Goal: Information Seeking & Learning: Check status

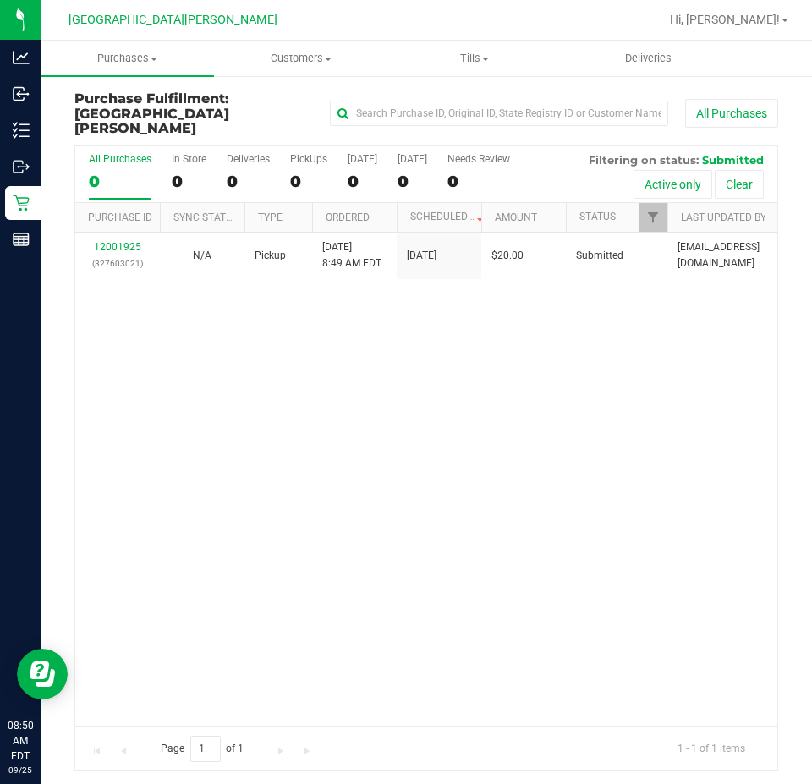
click at [306, 379] on div "12001925 (327603021) N/A Pickup [DATE] 8:49 AM EDT 9/25/2025 $20.00 Submitted […" at bounding box center [426, 480] width 702 height 494
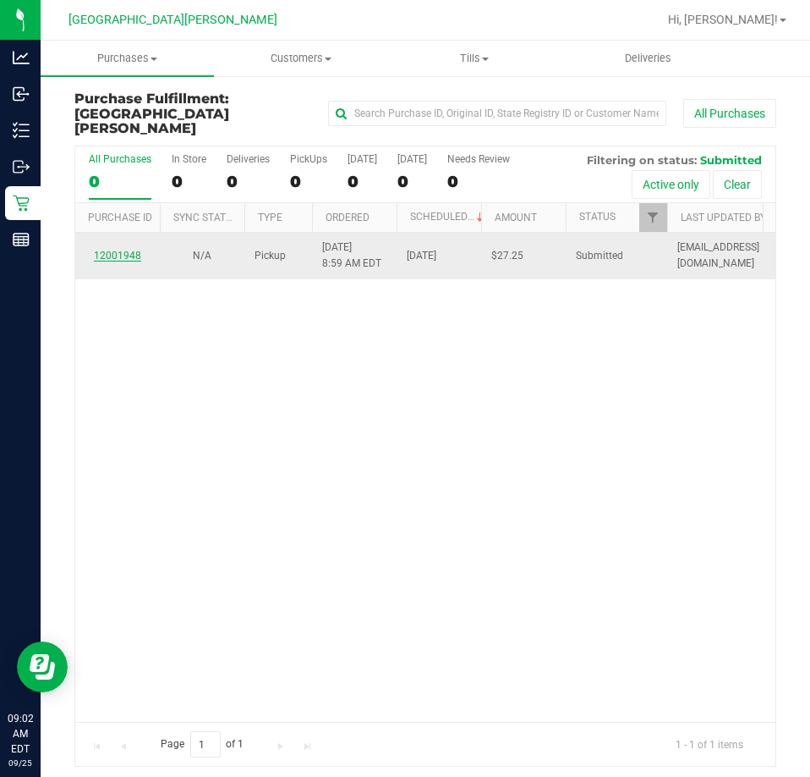
click at [126, 250] on link "12001948" at bounding box center [117, 256] width 47 height 12
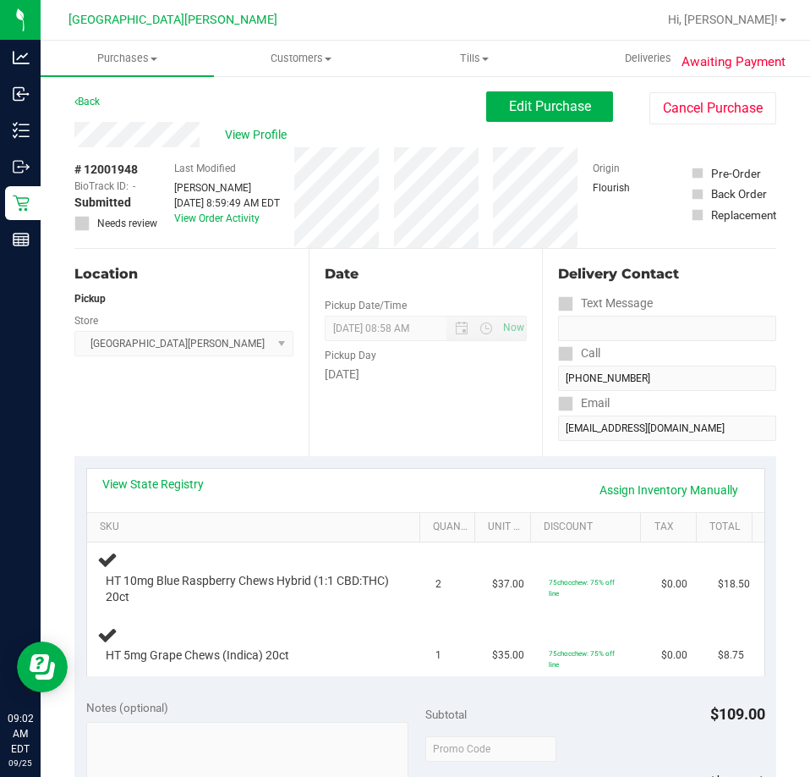
click at [100, 93] on div "Back" at bounding box center [86, 101] width 25 height 20
click at [100, 98] on link "Back" at bounding box center [86, 102] width 25 height 12
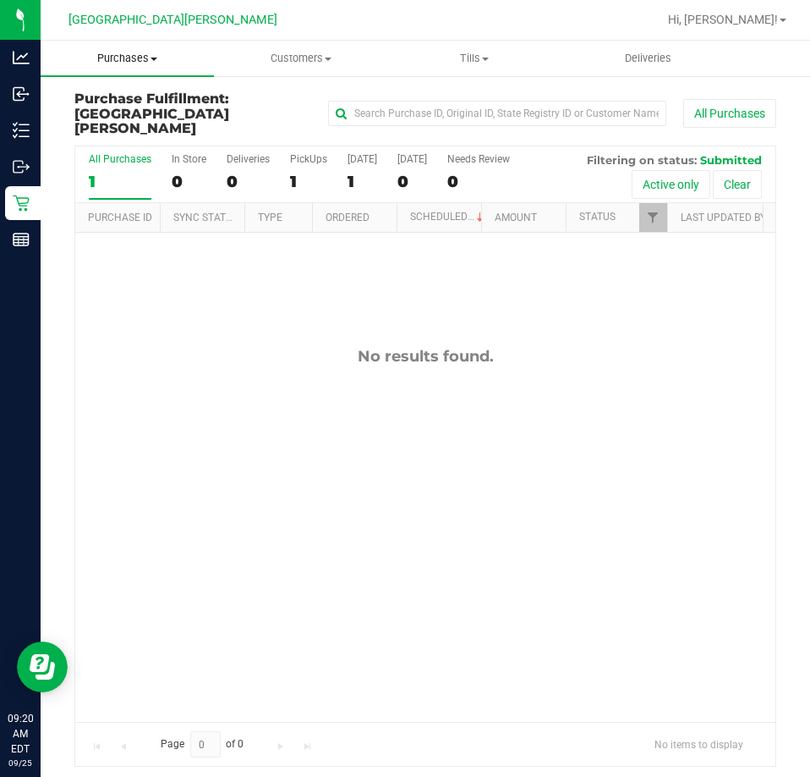
click at [148, 64] on span "Purchases" at bounding box center [127, 58] width 173 height 15
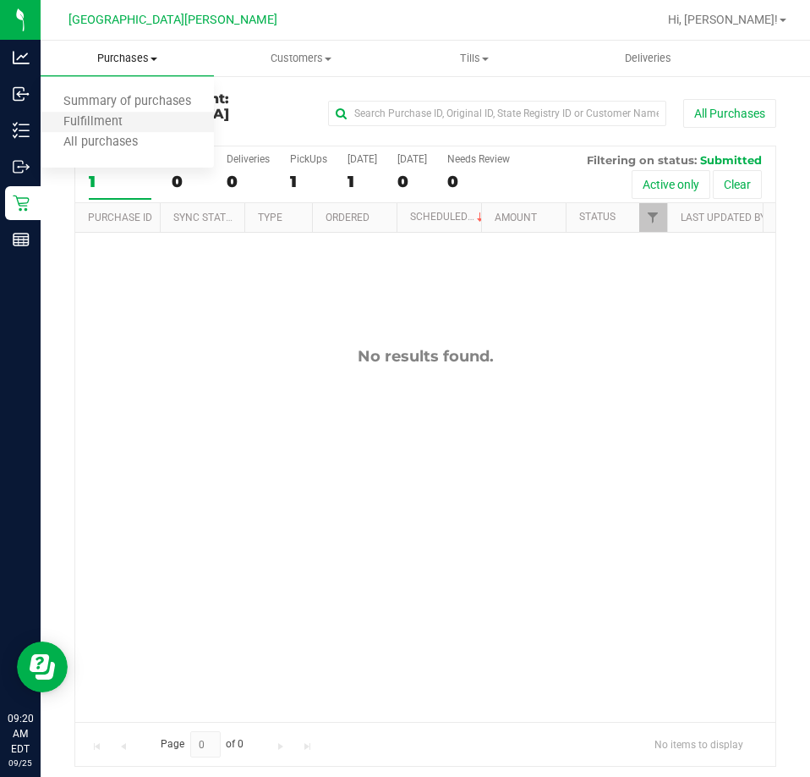
click at [143, 116] on li "Fulfillment" at bounding box center [127, 123] width 173 height 20
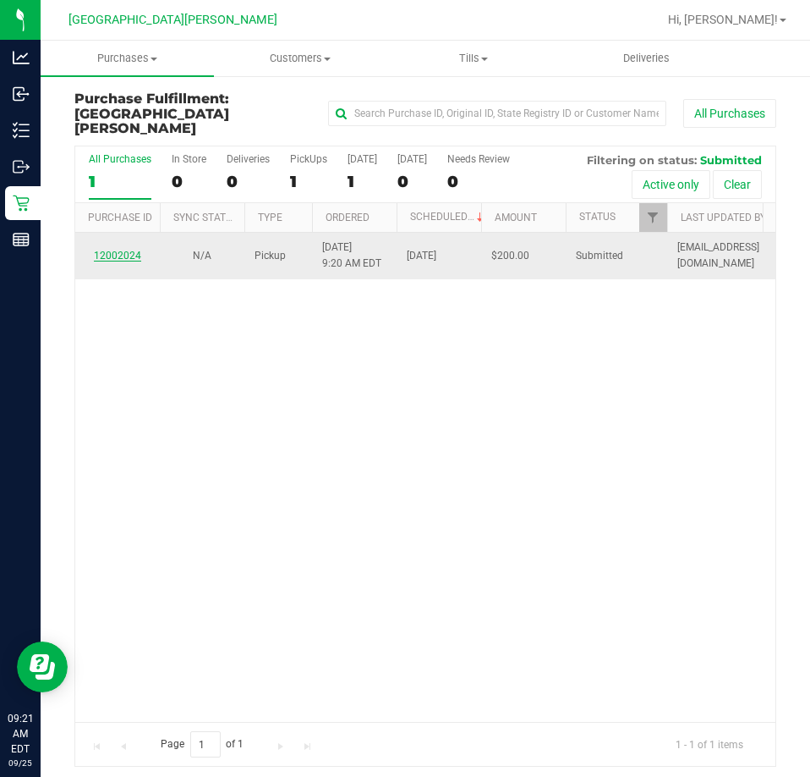
click at [129, 250] on link "12002024" at bounding box center [117, 256] width 47 height 12
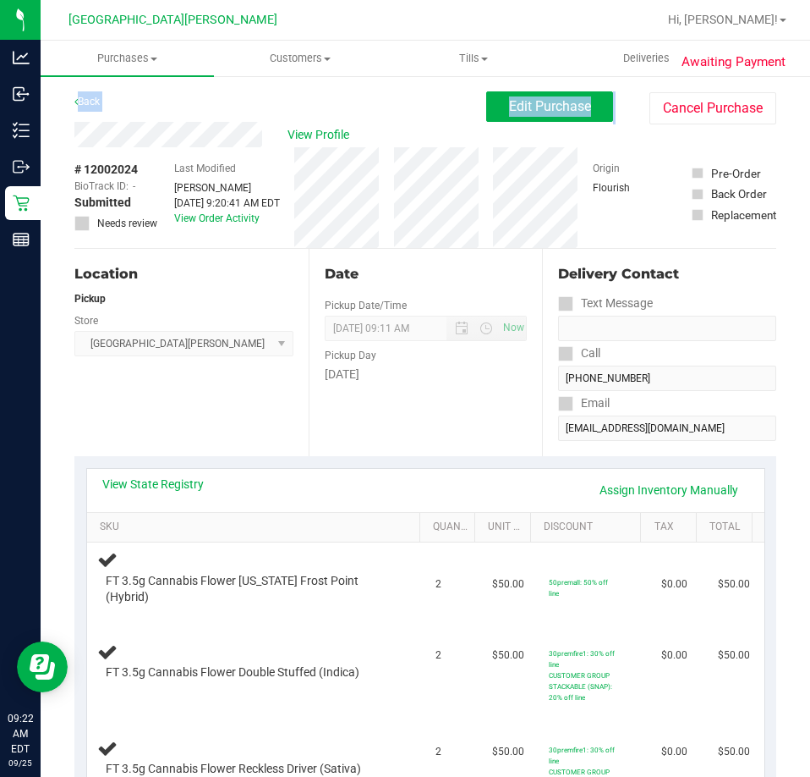
click at [96, 96] on link "Back" at bounding box center [86, 102] width 25 height 12
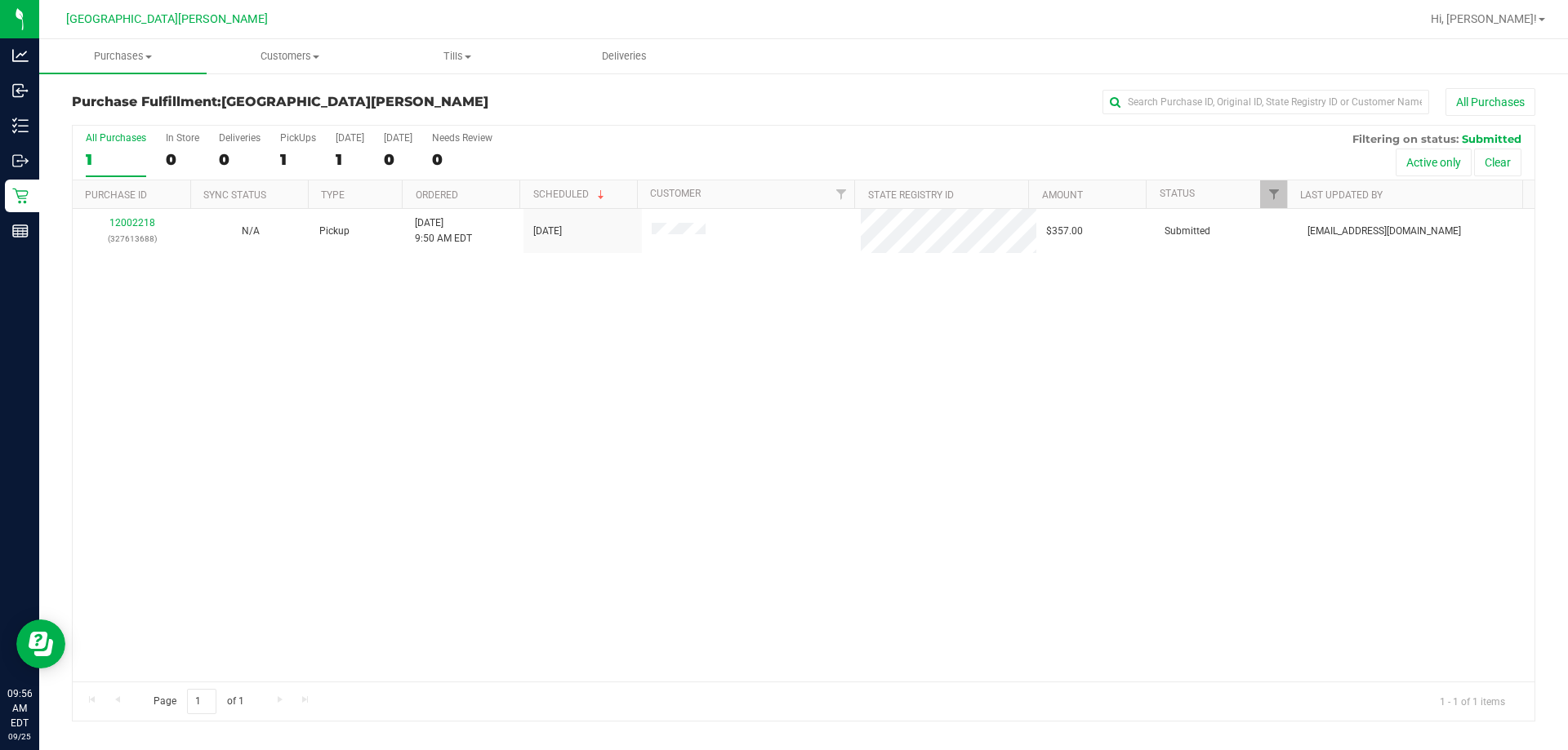
click at [783, 441] on div "12002218 (327613688) N/A Pickup [DATE] 9:50 AM EDT 9/25/2025 $357.00 Submitted …" at bounding box center [803, 446] width 1462 height 473
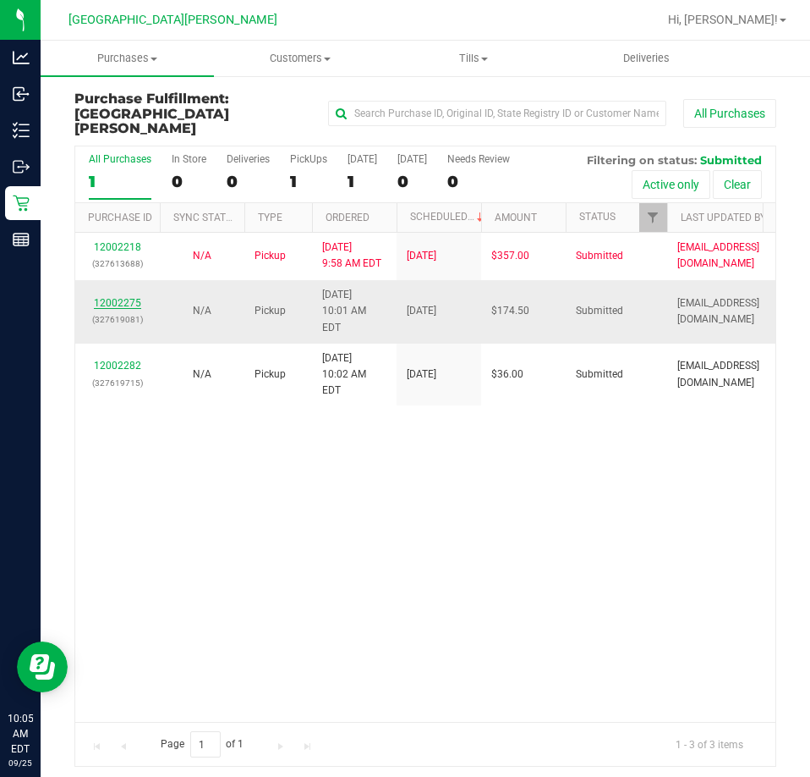
click at [116, 297] on link "12002275" at bounding box center [117, 303] width 47 height 12
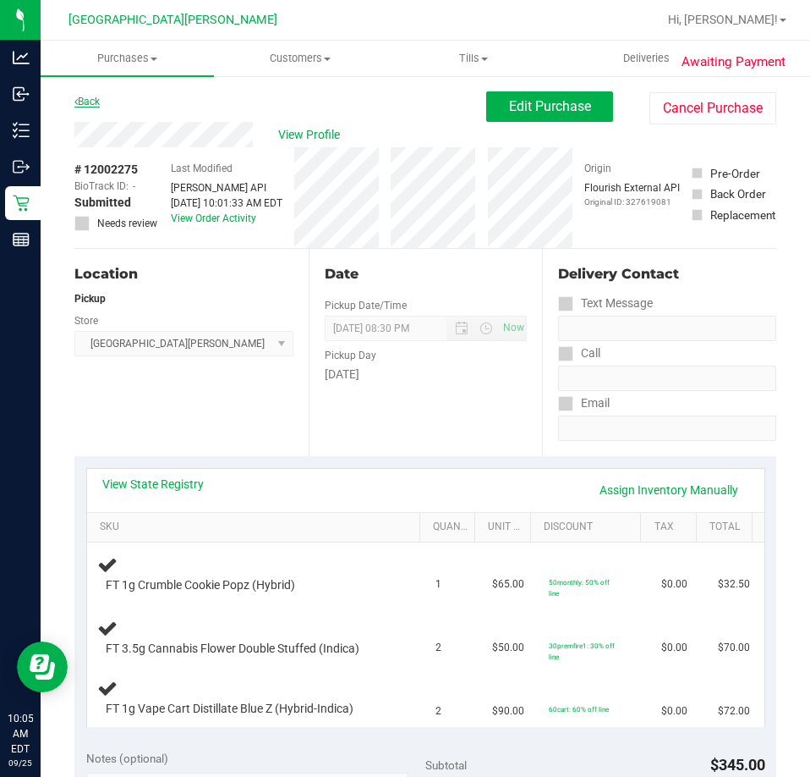
click at [97, 106] on link "Back" at bounding box center [86, 102] width 25 height 12
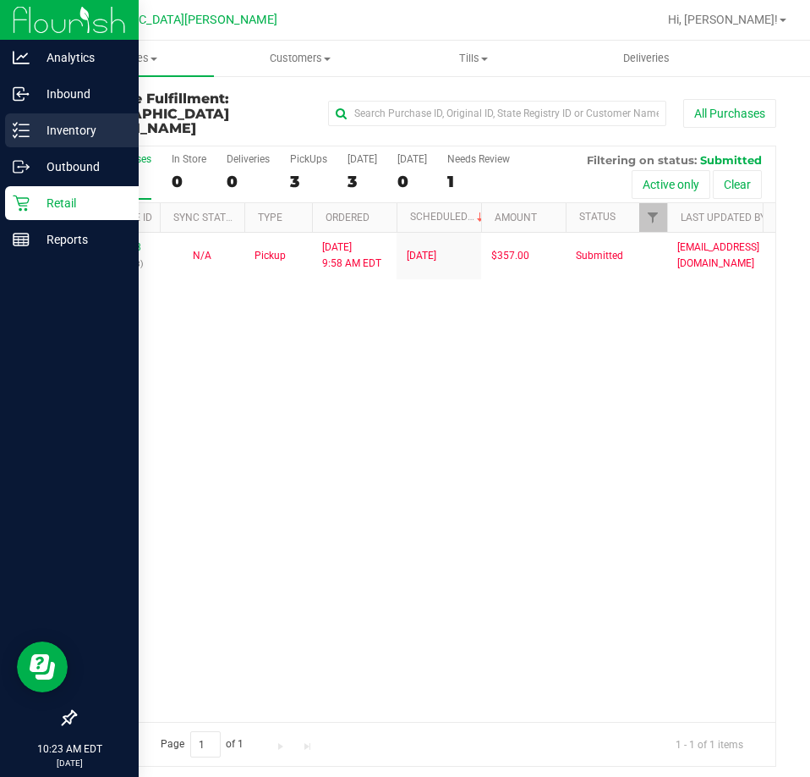
click at [23, 133] on icon at bounding box center [21, 130] width 17 height 17
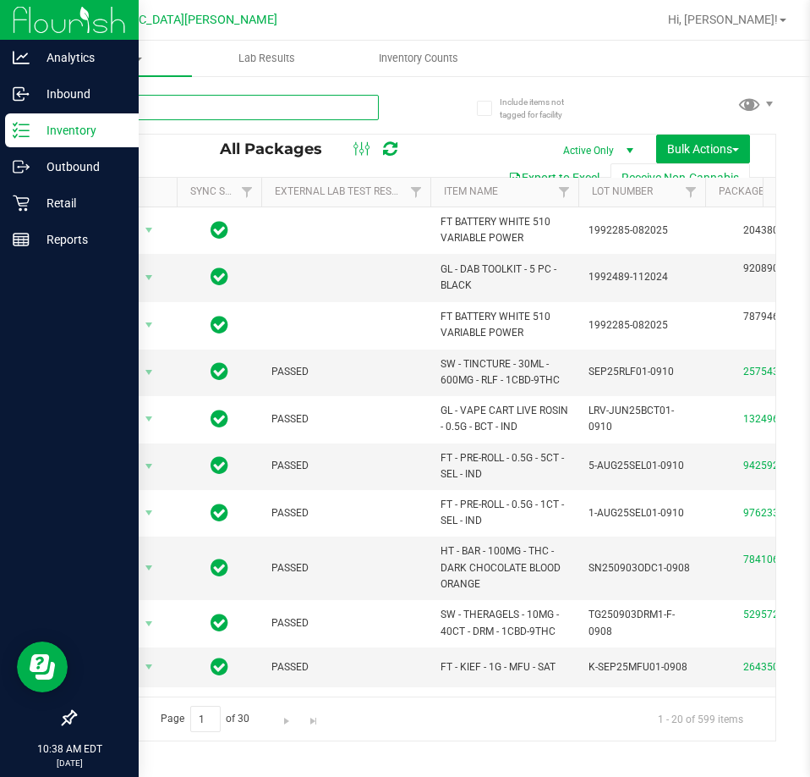
click at [225, 110] on input "text" at bounding box center [226, 107] width 305 height 25
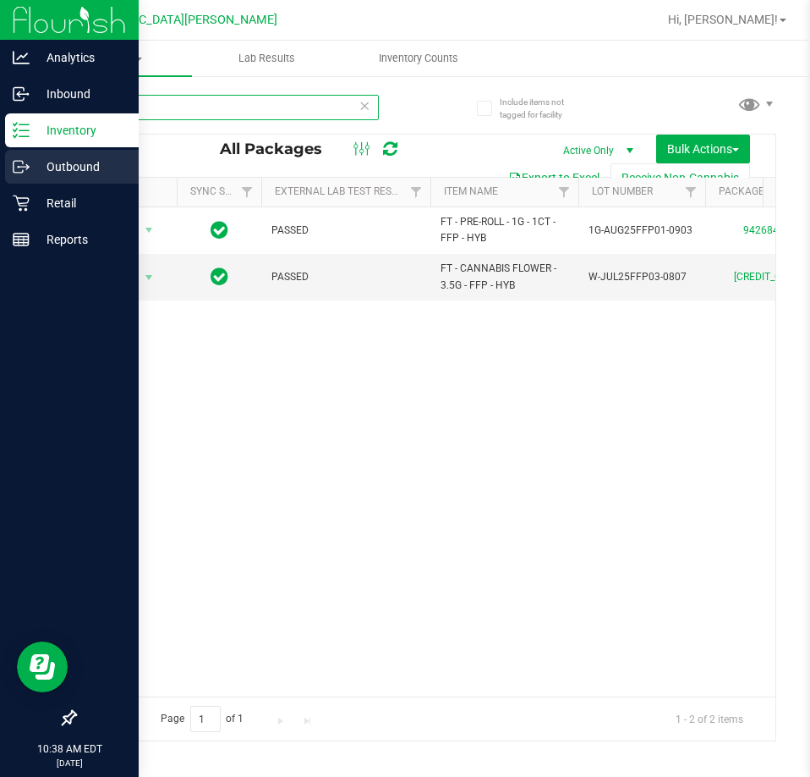
type input "ffp"
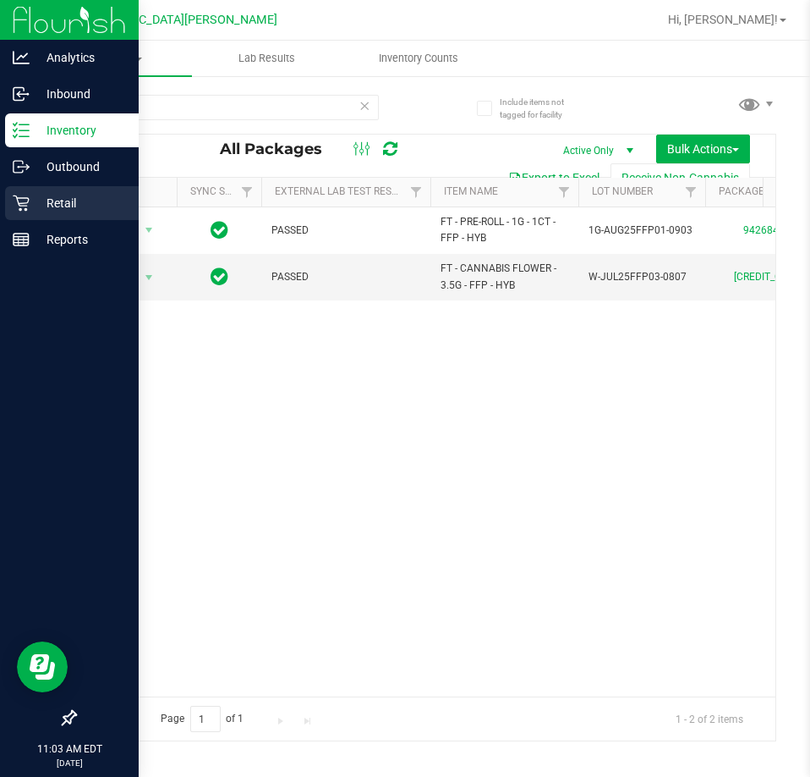
click at [66, 202] on p "Retail" at bounding box center [81, 203] width 102 height 20
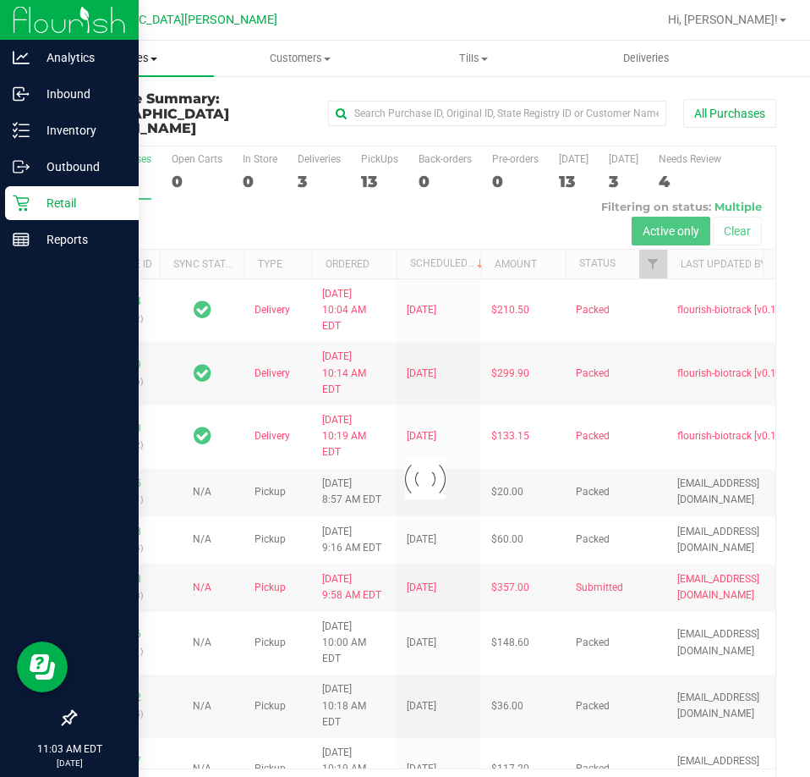
click at [135, 58] on span "Purchases" at bounding box center [127, 58] width 173 height 15
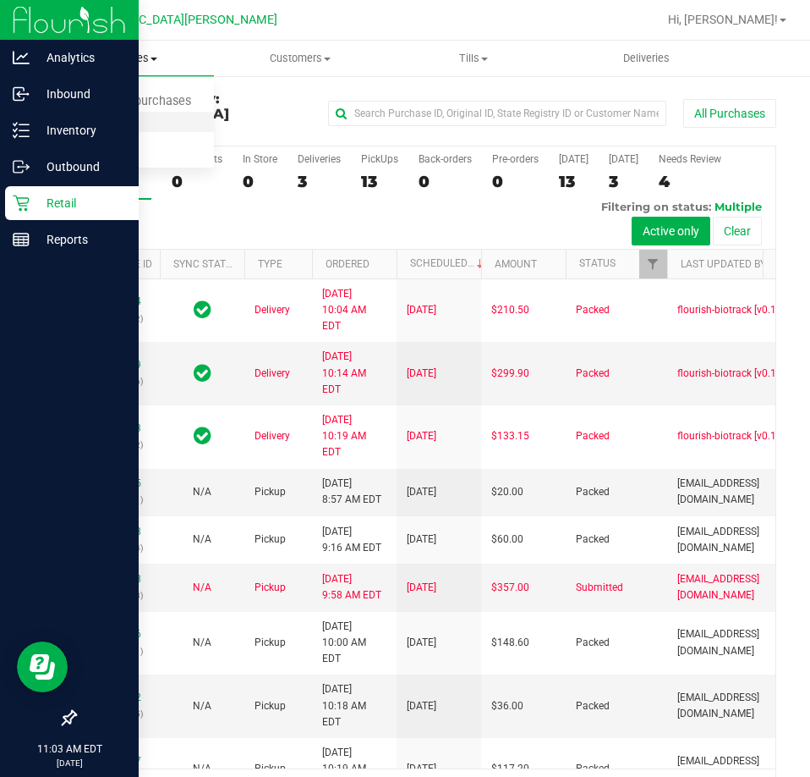
click at [148, 124] on li "Fulfillment" at bounding box center [127, 123] width 173 height 20
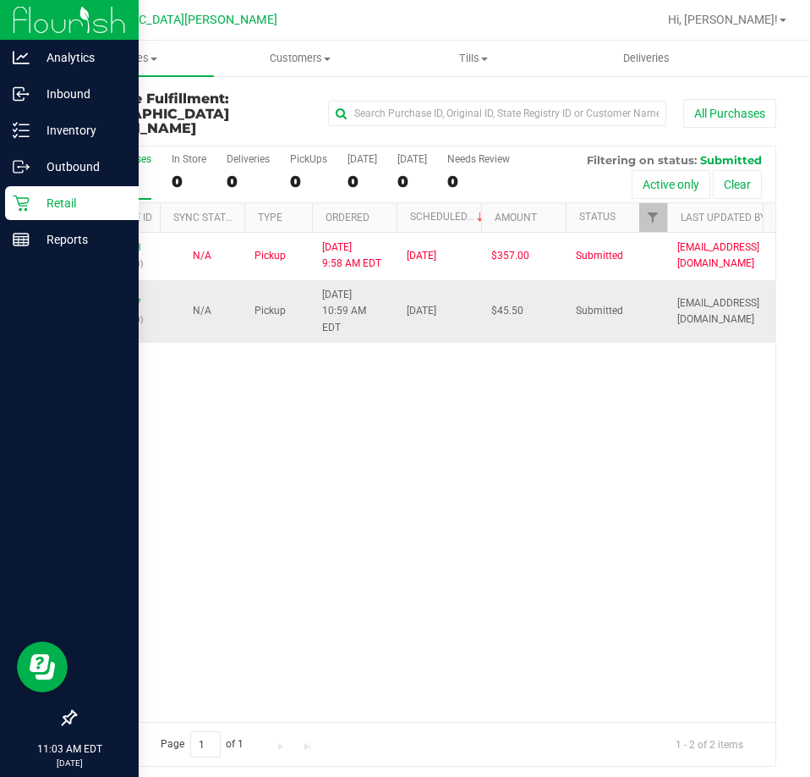
click at [110, 295] on div "12002597 (327635540)" at bounding box center [117, 311] width 64 height 32
click at [119, 297] on link "12002597" at bounding box center [117, 303] width 47 height 12
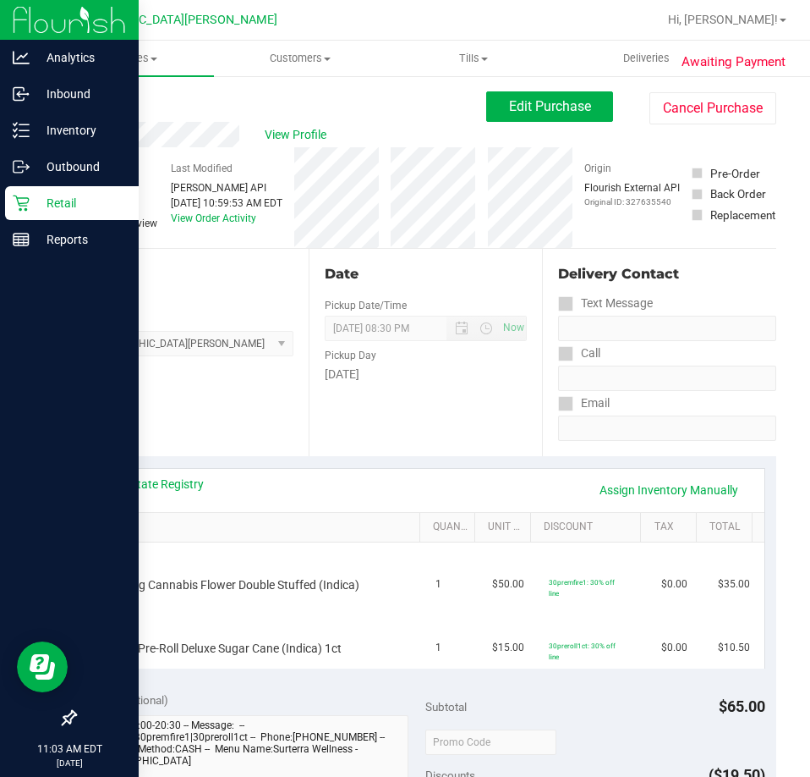
click at [86, 97] on link "Back" at bounding box center [86, 102] width 25 height 12
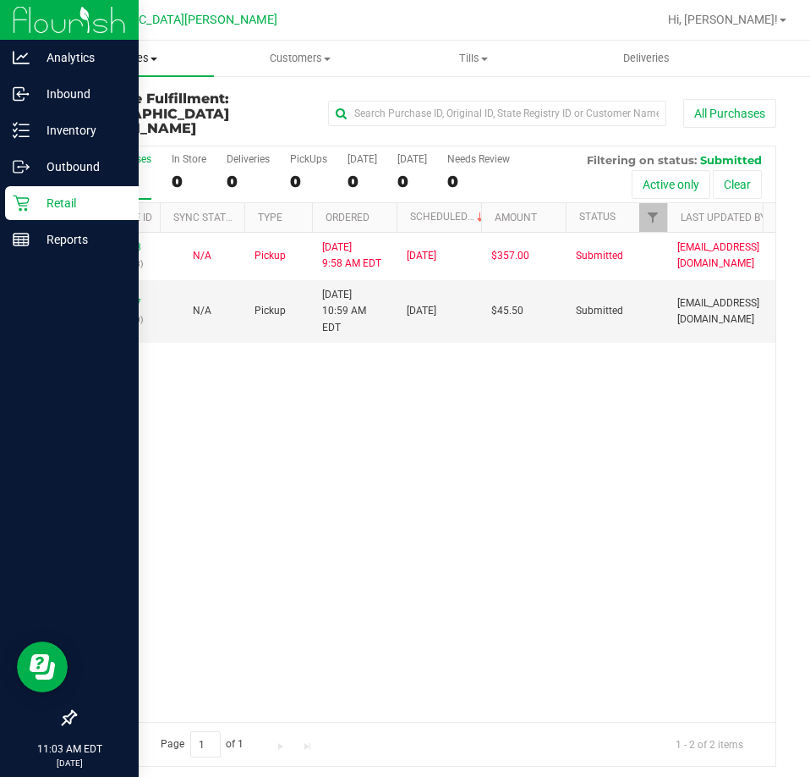
click at [136, 65] on span "Purchases" at bounding box center [127, 58] width 173 height 15
click at [119, 103] on span "Summary of purchases" at bounding box center [127, 102] width 173 height 14
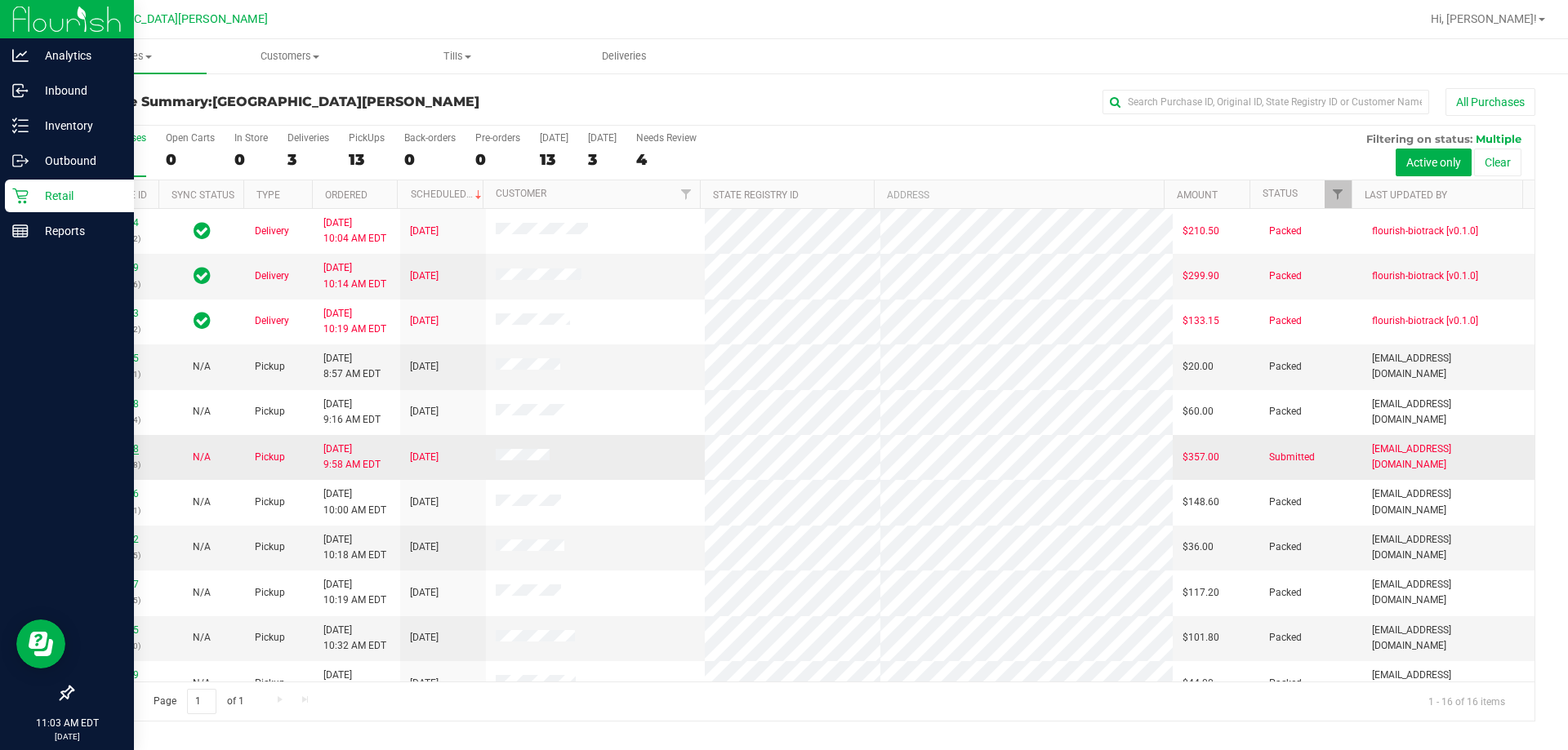
click at [120, 447] on link "12002218" at bounding box center [115, 449] width 45 height 12
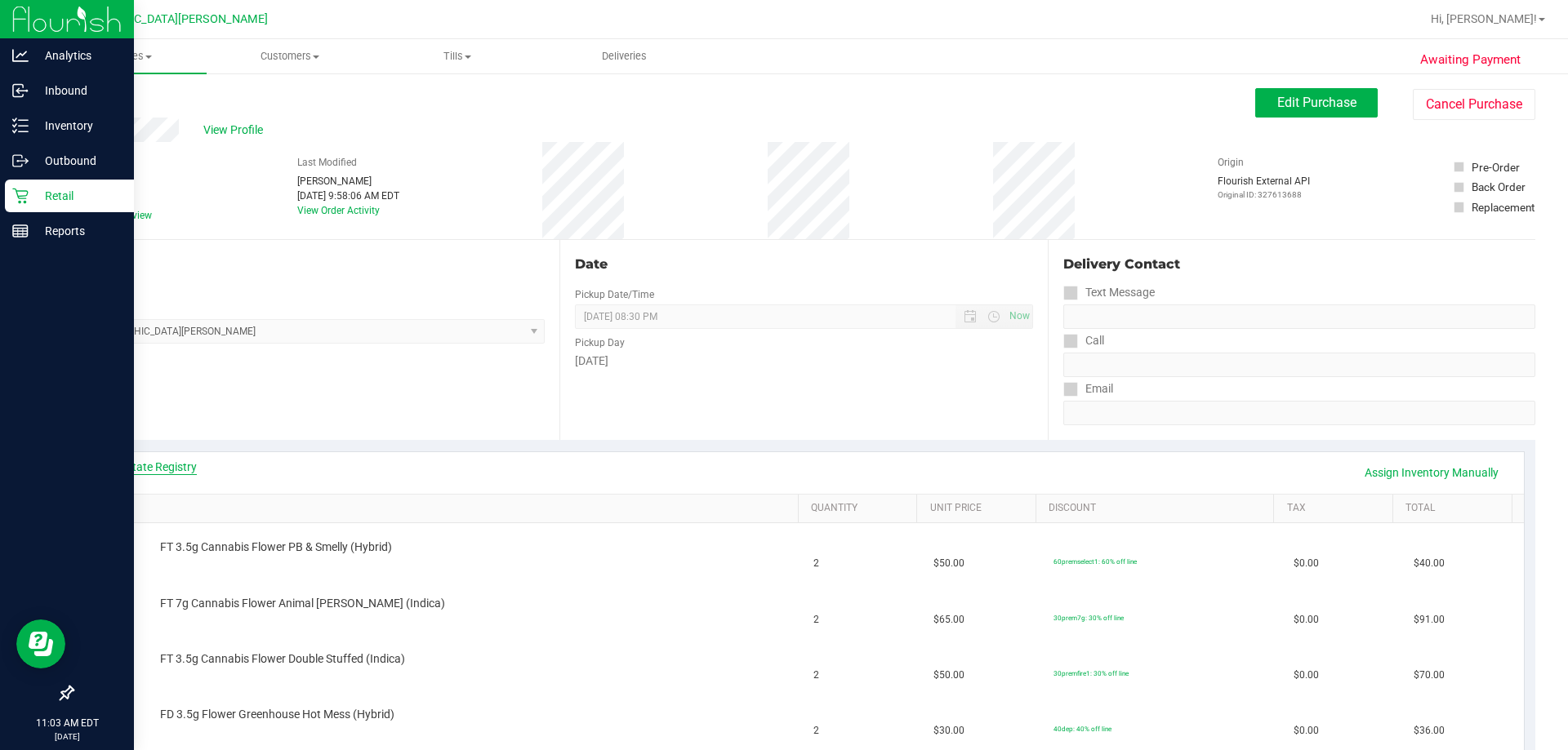
click at [182, 469] on link "View State Registry" at bounding box center [148, 466] width 98 height 16
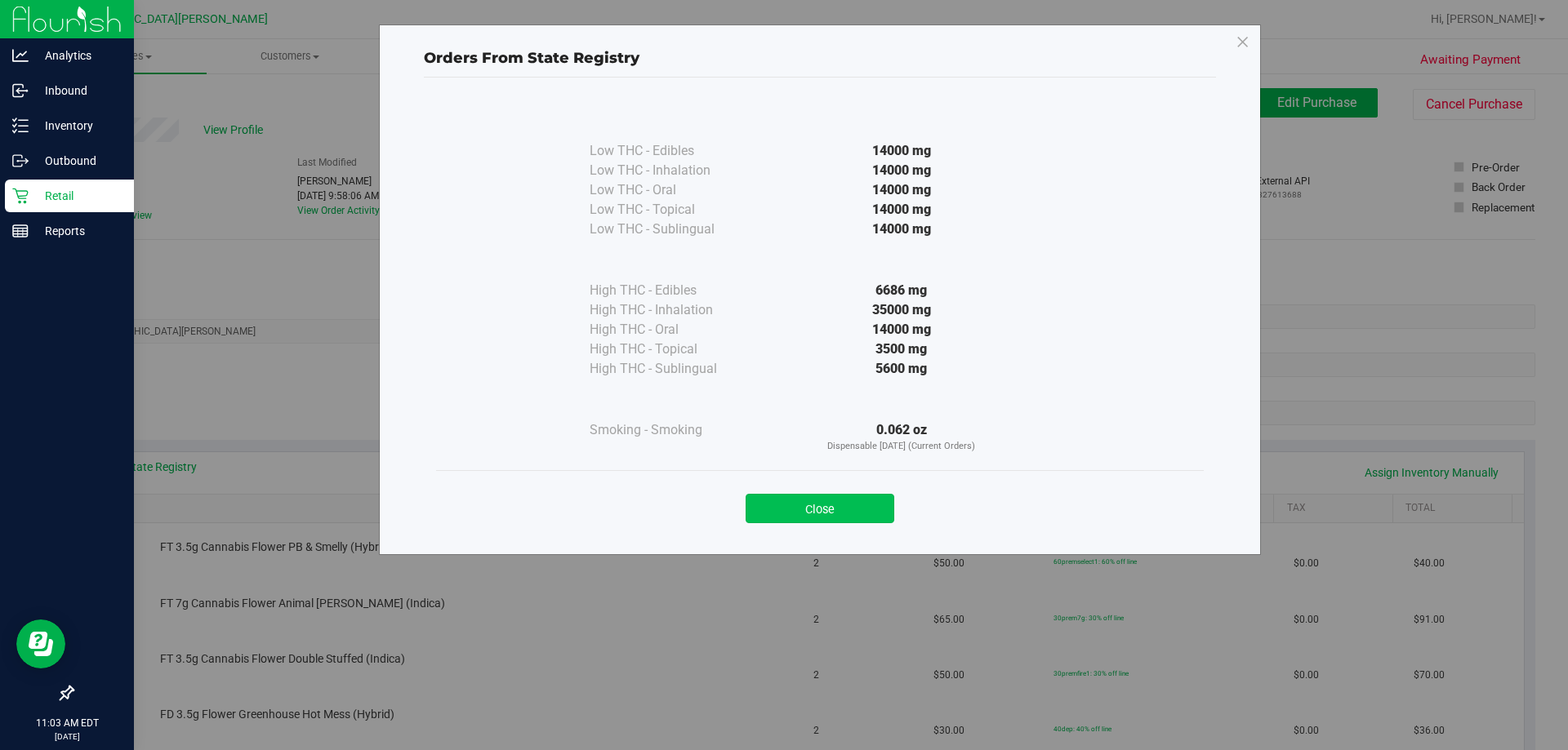
click at [783, 495] on button "Close" at bounding box center [820, 509] width 149 height 29
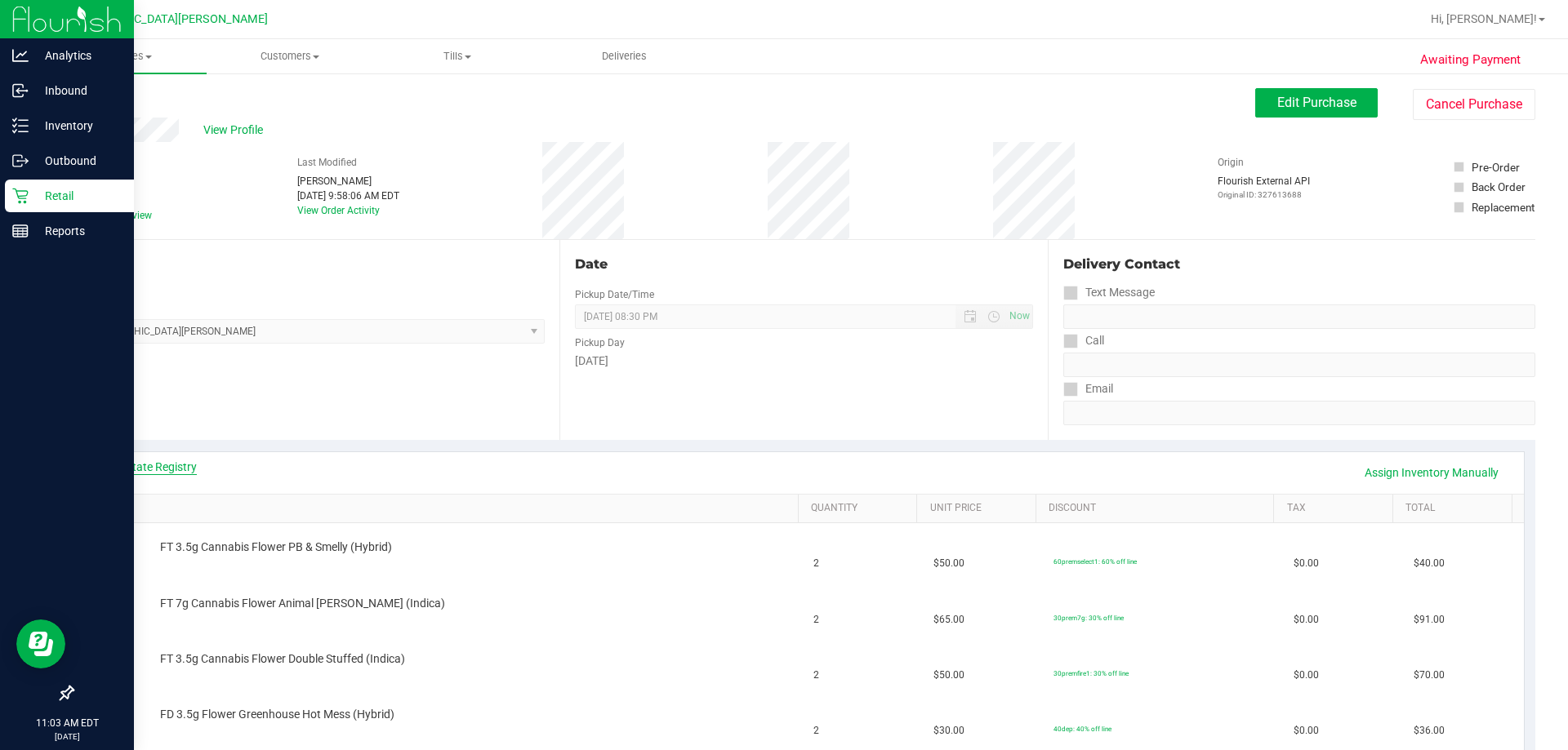
click at [170, 472] on link "View State Registry" at bounding box center [148, 466] width 98 height 16
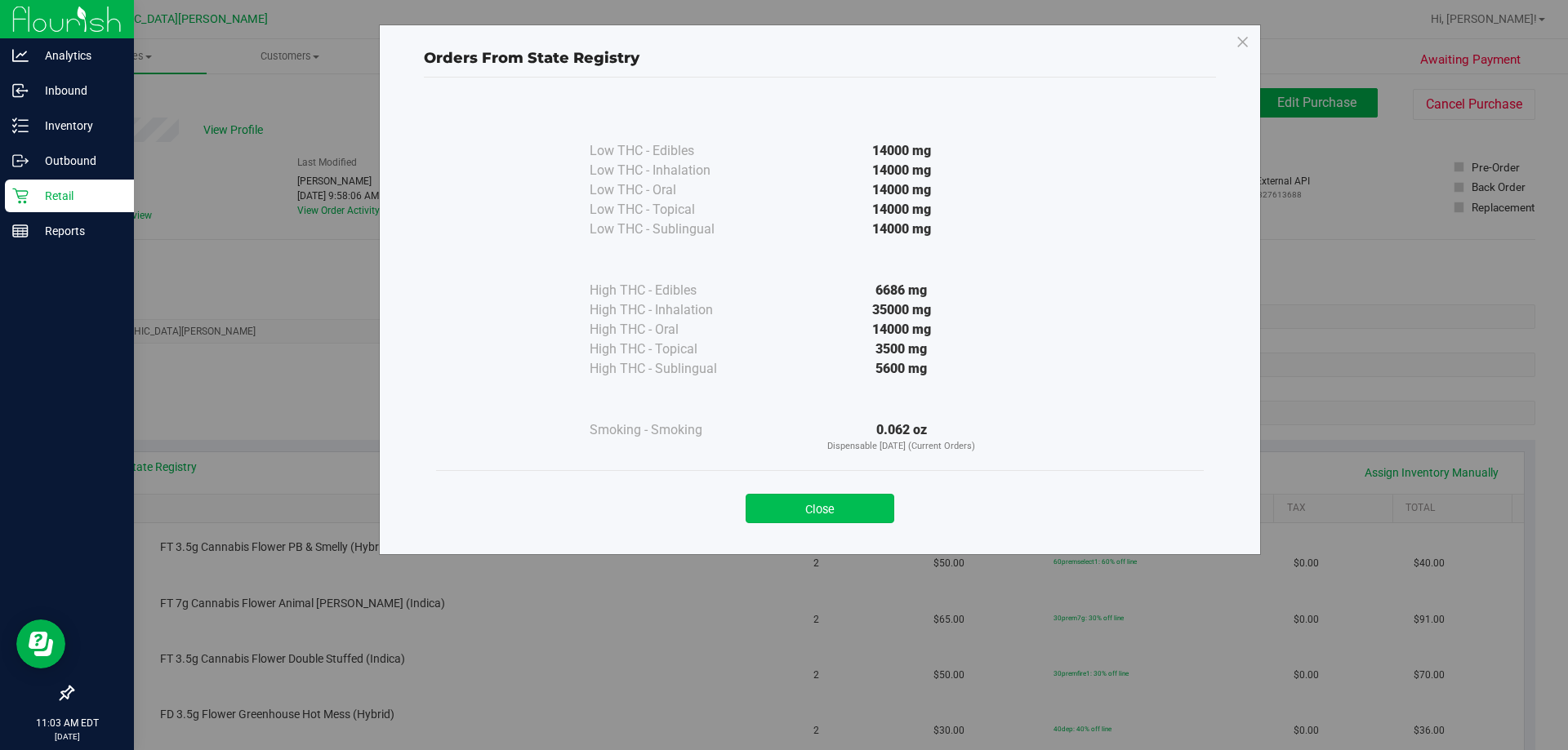
click at [783, 510] on button "Close" at bounding box center [820, 509] width 149 height 29
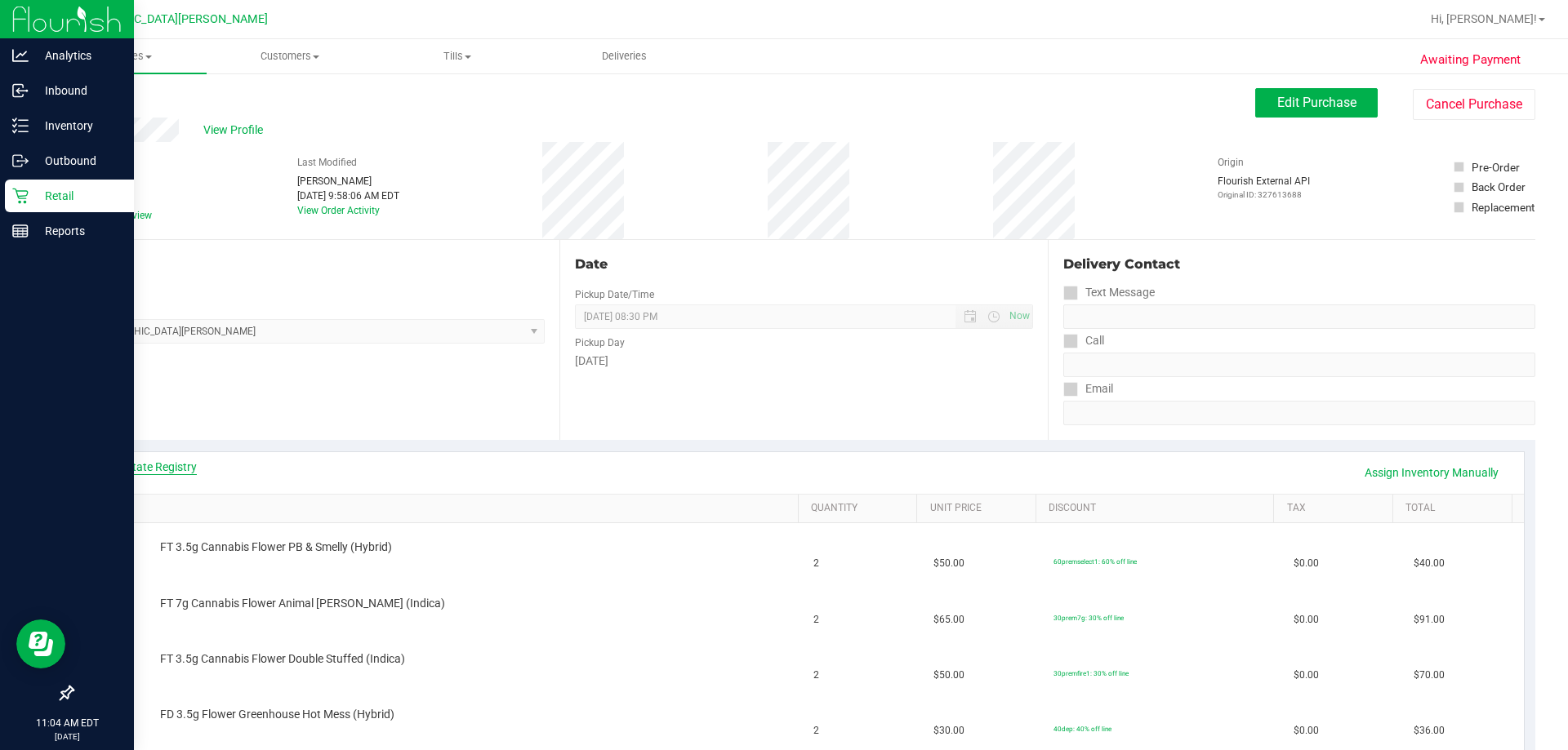
click at [185, 472] on link "View State Registry" at bounding box center [148, 466] width 98 height 16
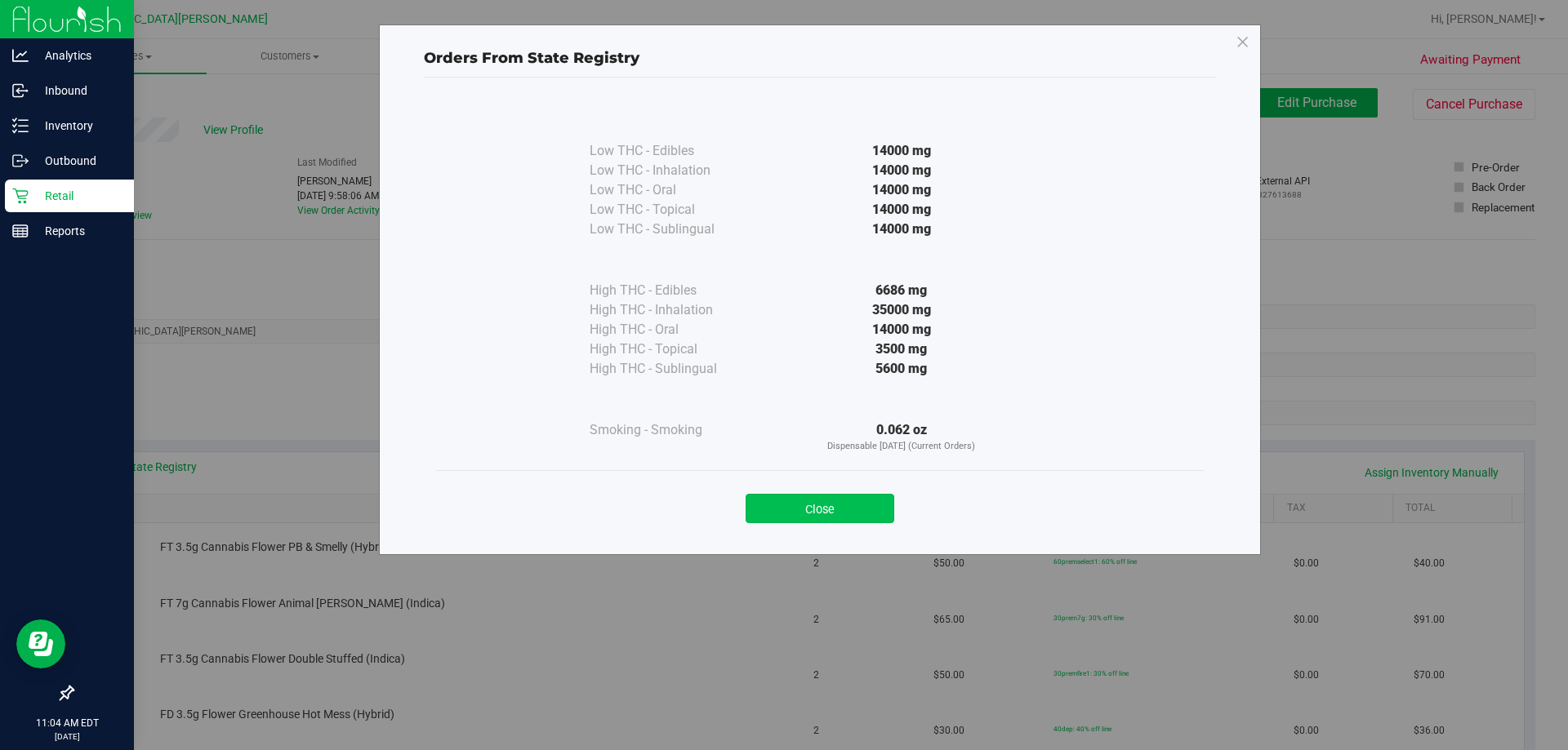
click at [783, 507] on button "Close" at bounding box center [820, 509] width 149 height 29
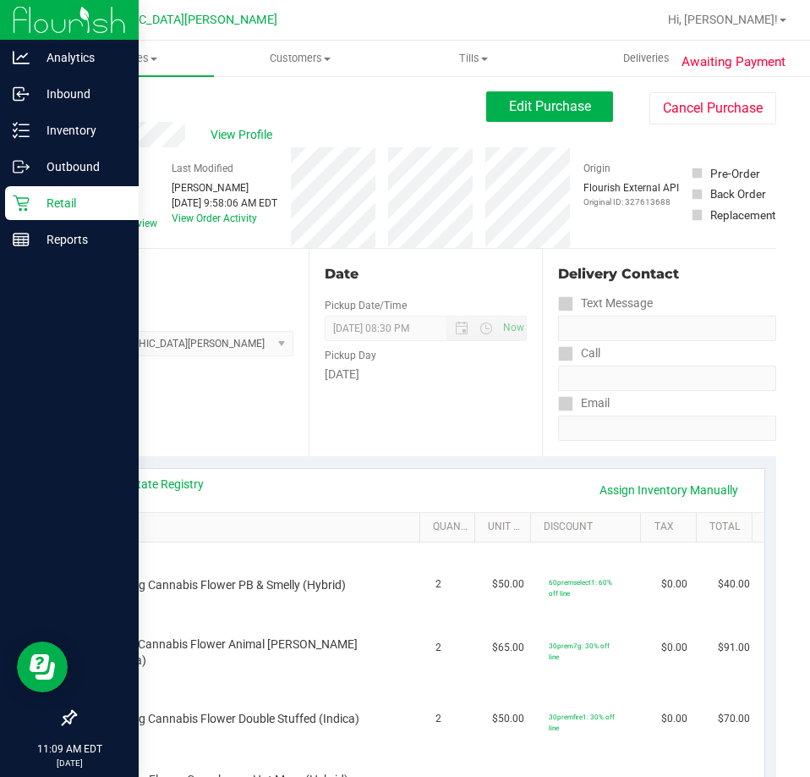
click at [96, 98] on link "Back" at bounding box center [86, 102] width 25 height 12
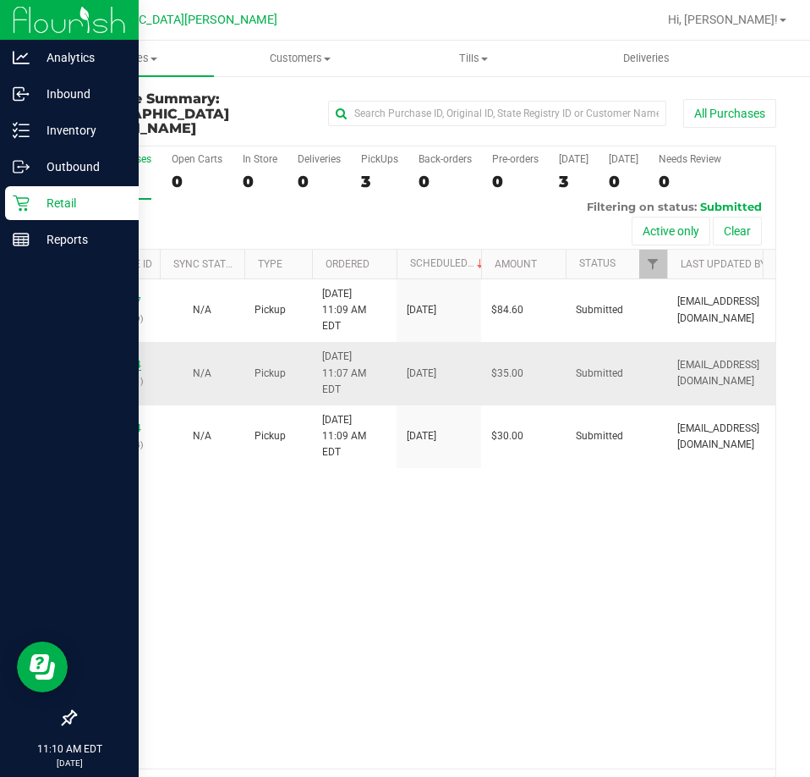
click at [131, 371] on link "12002654" at bounding box center [117, 365] width 47 height 12
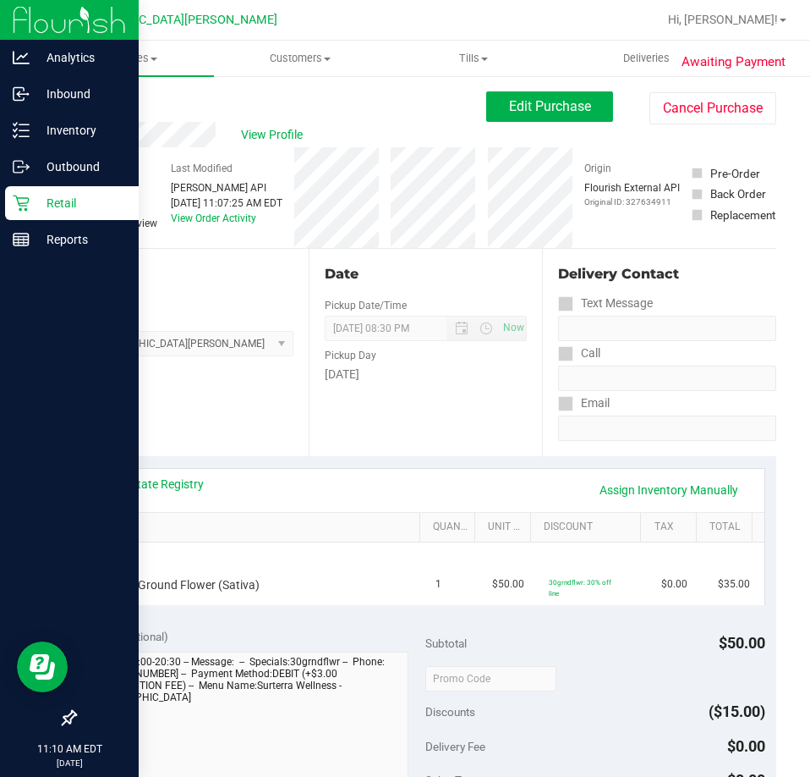
click at [93, 99] on link "Back" at bounding box center [86, 102] width 25 height 12
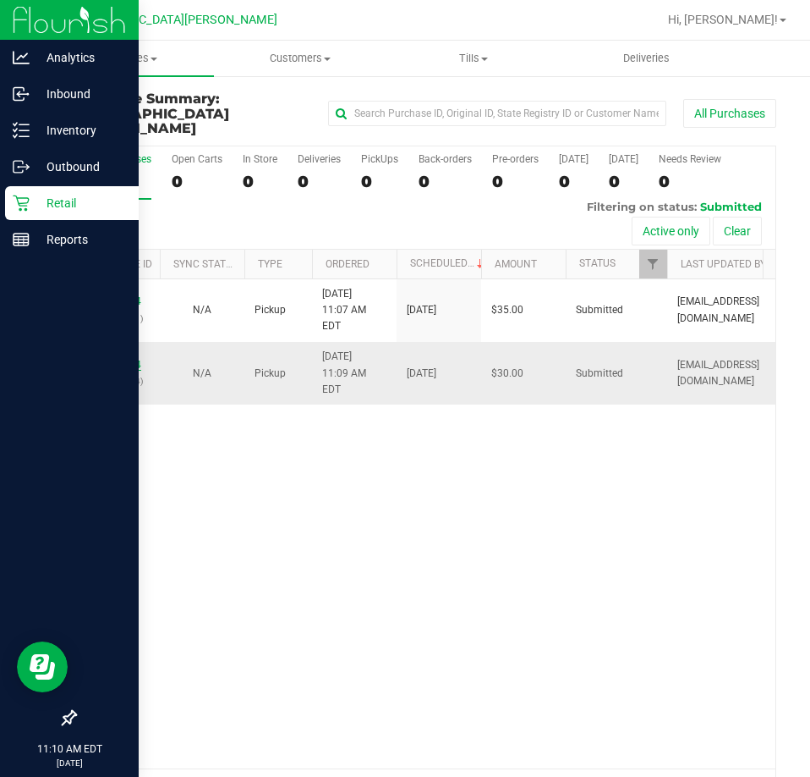
click at [126, 359] on link "12002664" at bounding box center [117, 365] width 47 height 12
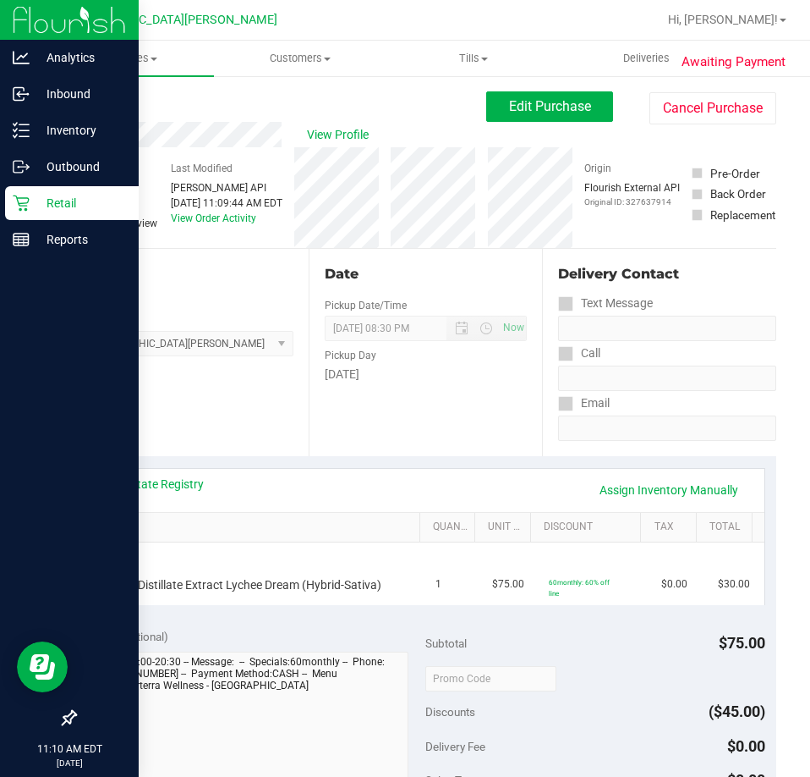
click at [76, 99] on icon at bounding box center [75, 101] width 3 height 10
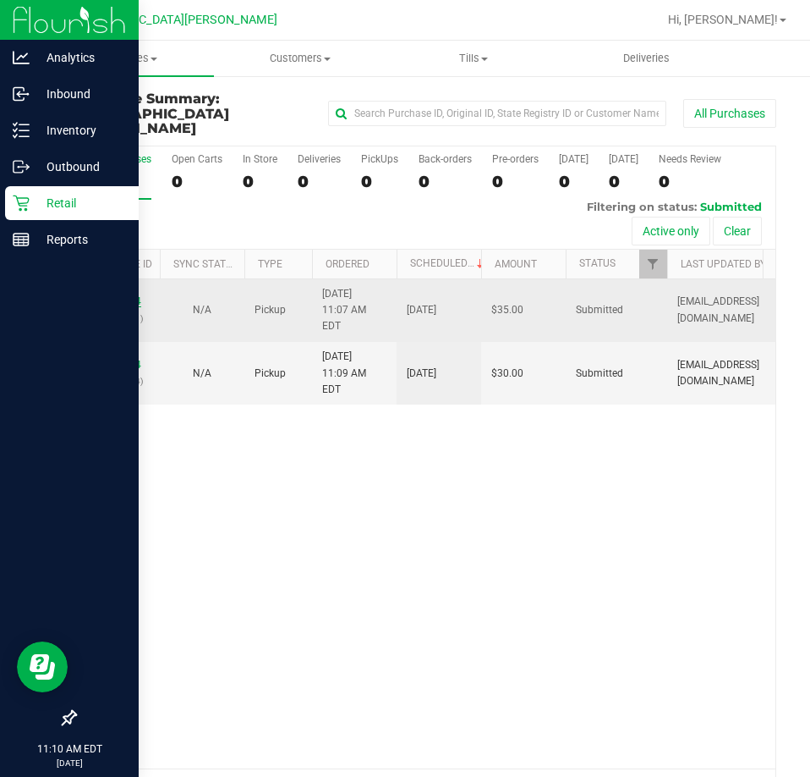
click at [124, 295] on link "12002654" at bounding box center [117, 301] width 47 height 12
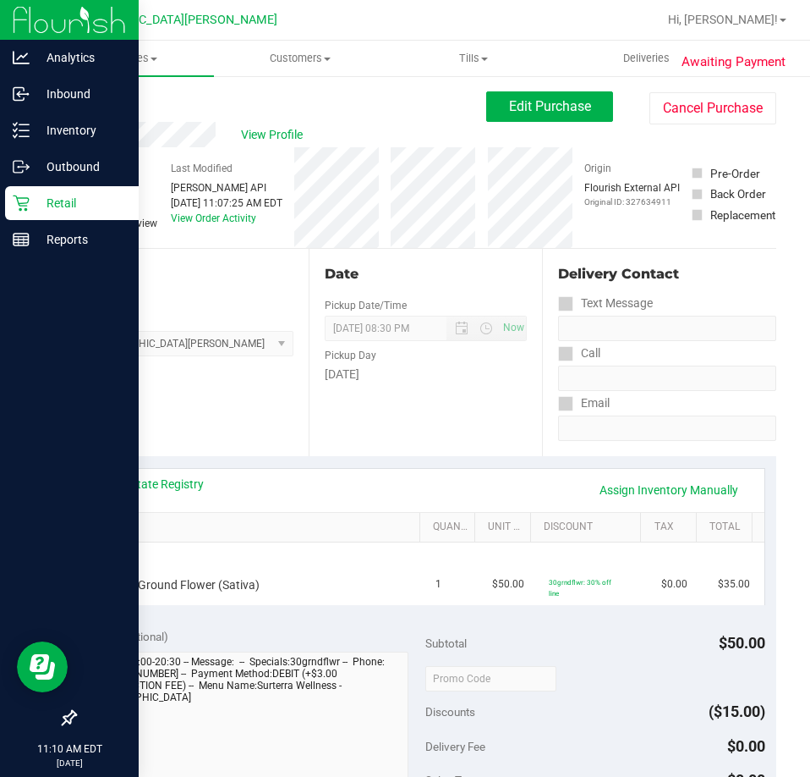
click at [90, 101] on link "Back" at bounding box center [86, 102] width 25 height 12
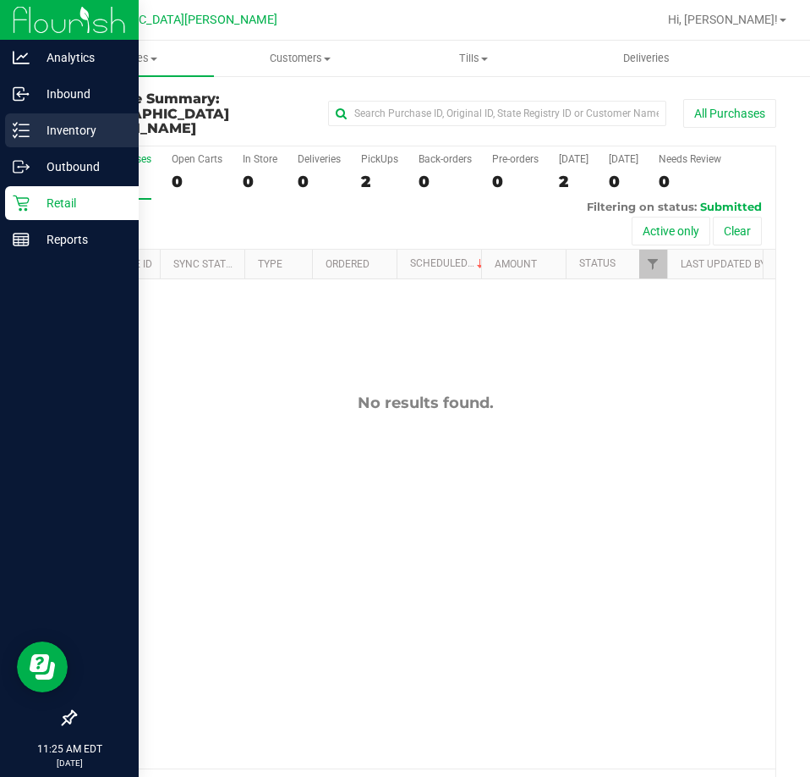
click at [76, 126] on p "Inventory" at bounding box center [81, 130] width 102 height 20
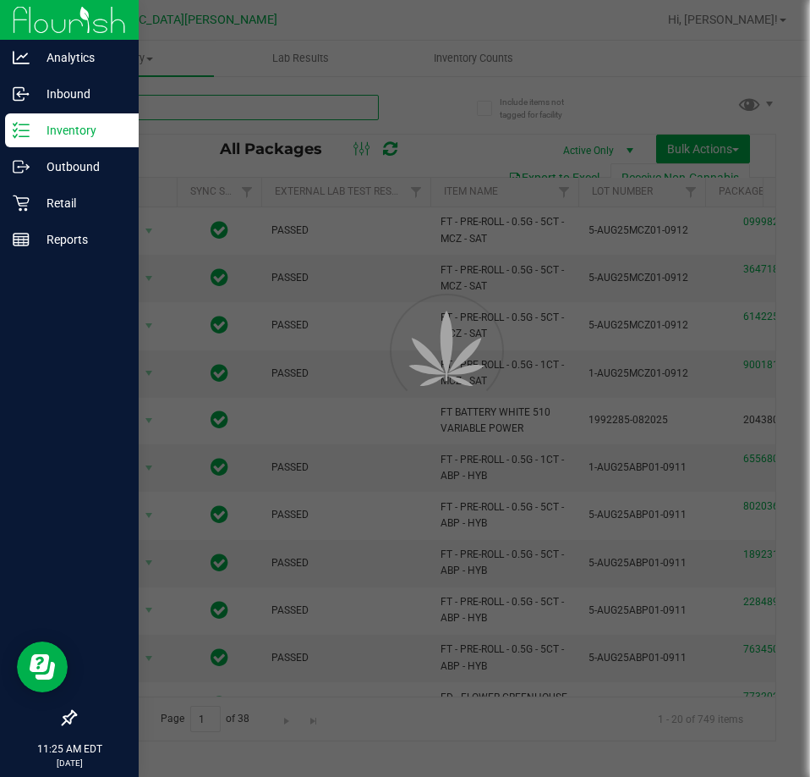
click at [187, 107] on input "text" at bounding box center [226, 107] width 305 height 25
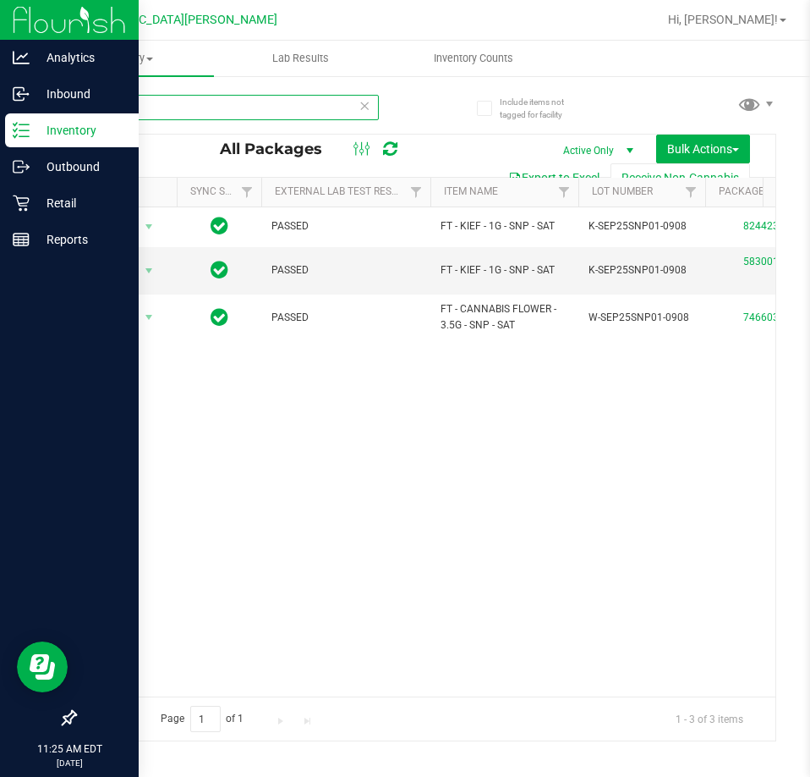
type input "reckless"
click at [69, 208] on p "Retail" at bounding box center [81, 203] width 102 height 20
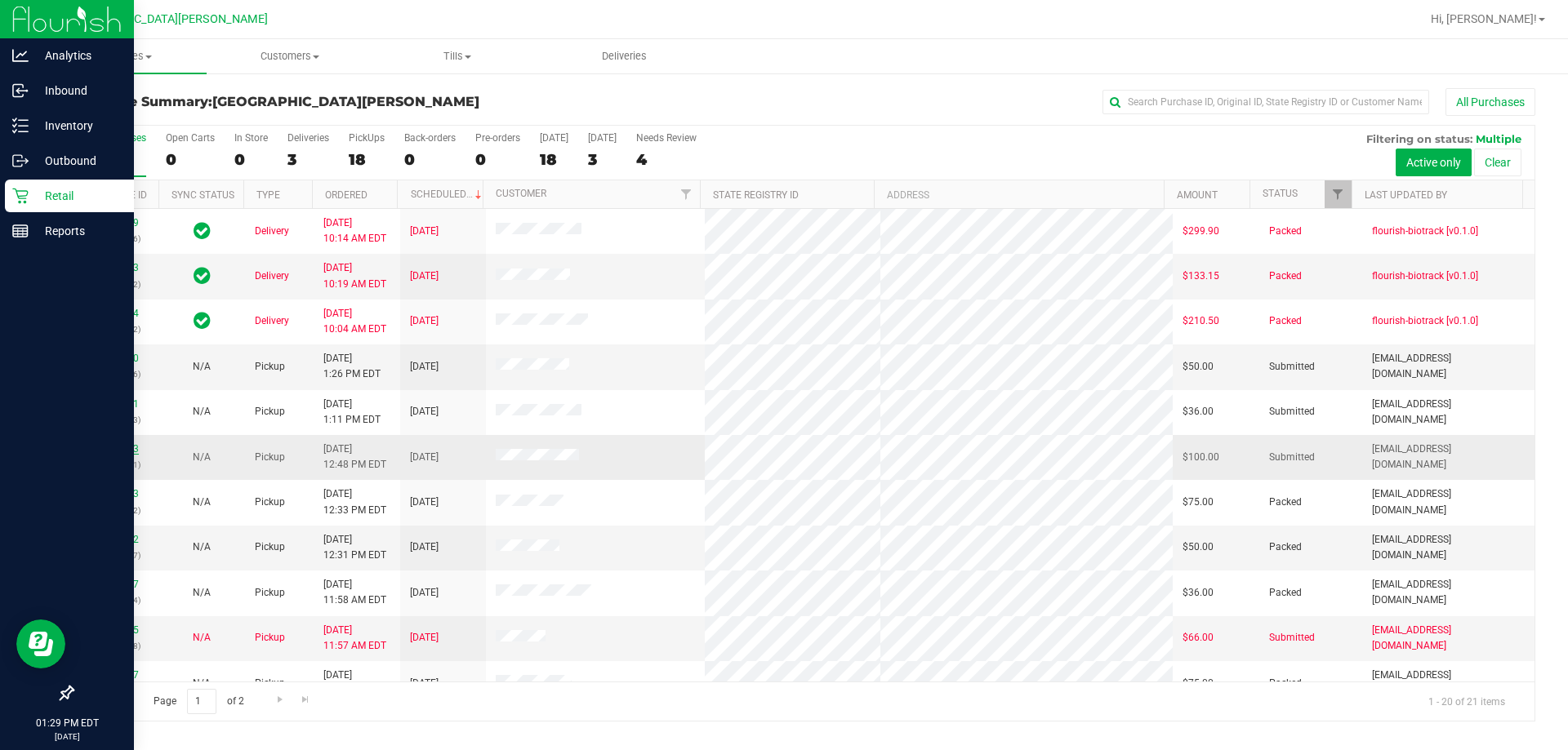
click at [131, 447] on link "12003373" at bounding box center [115, 449] width 45 height 12
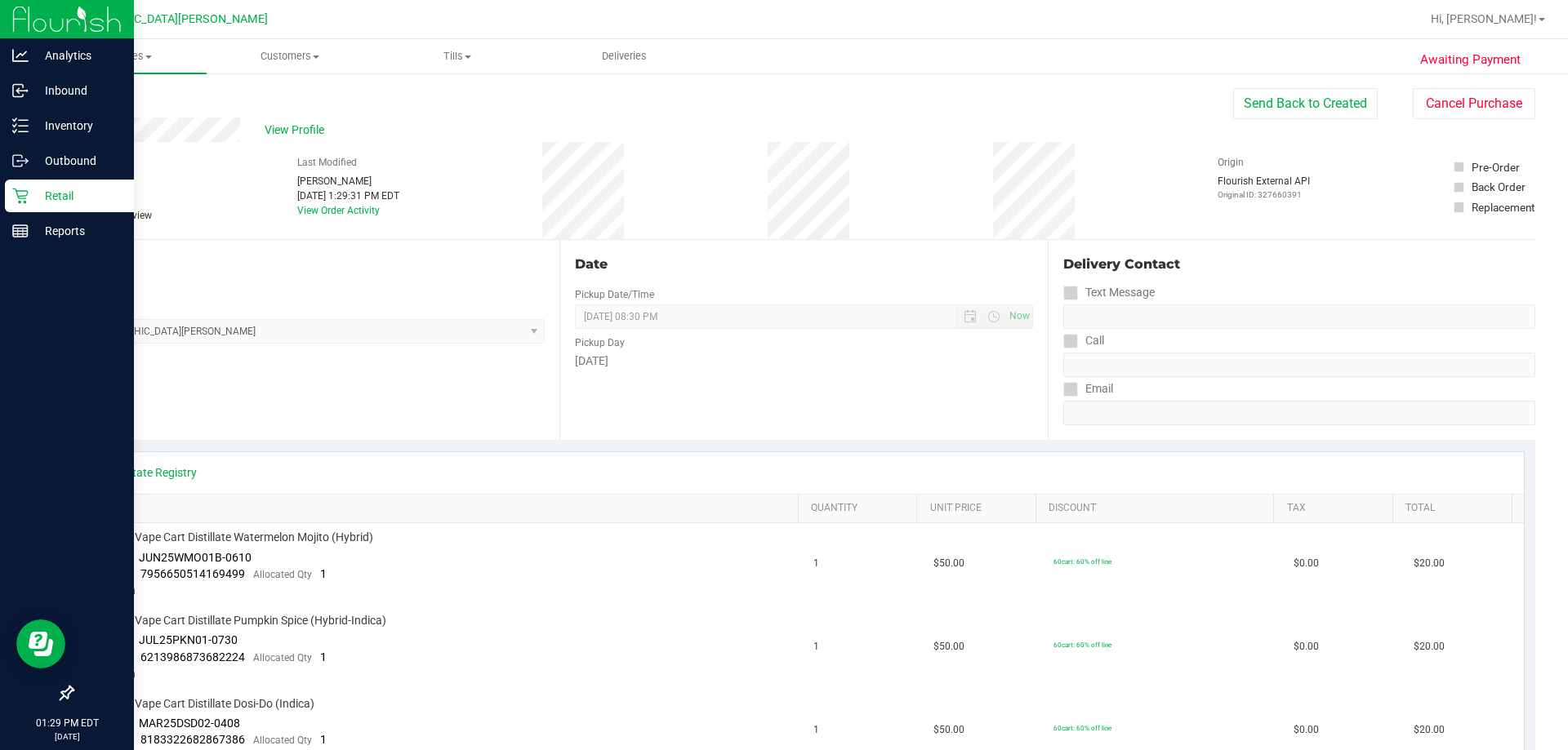
click at [86, 90] on div "Back" at bounding box center [83, 97] width 24 height 19
click at [85, 98] on link "Back" at bounding box center [83, 98] width 24 height 12
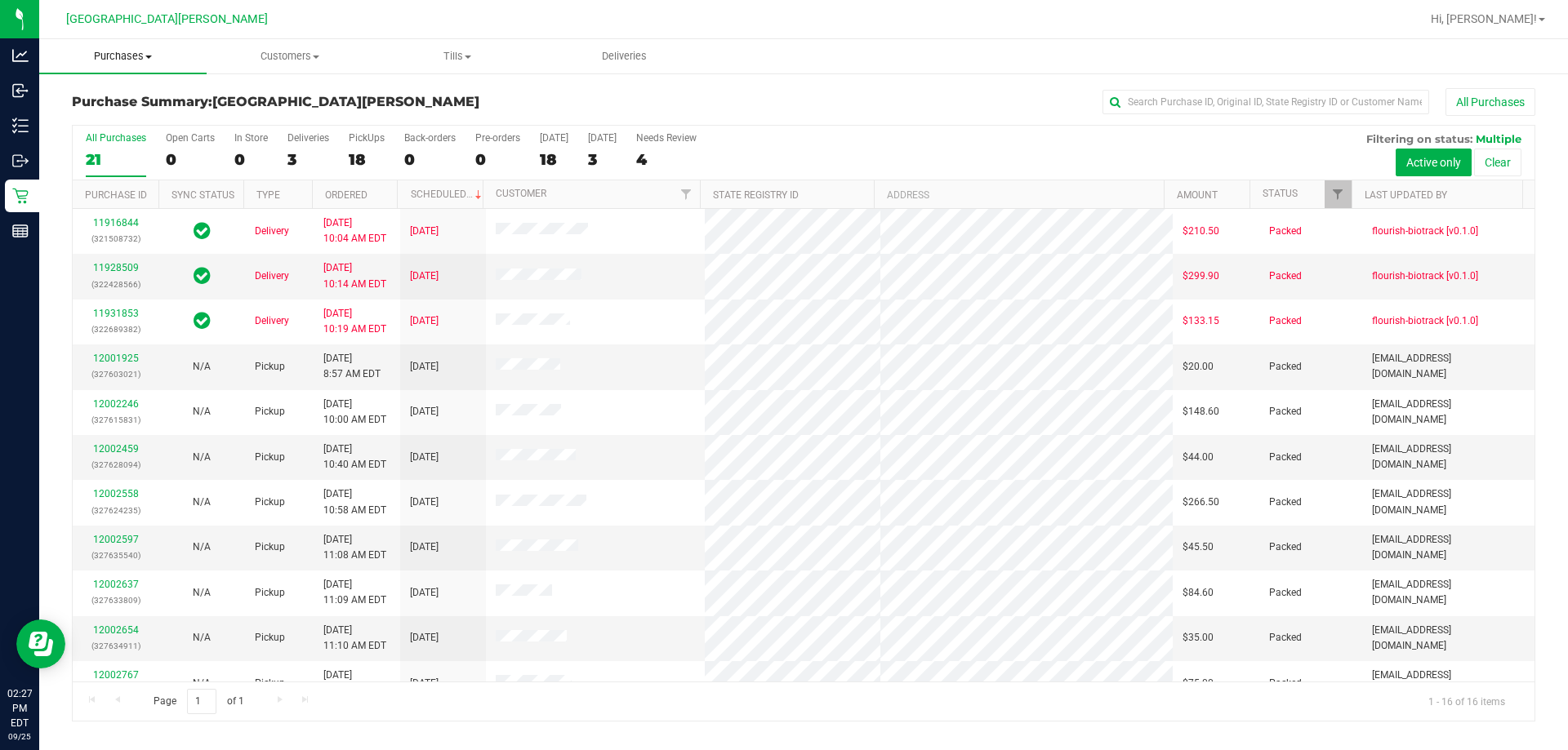
click at [133, 56] on span "Purchases" at bounding box center [123, 56] width 167 height 14
click at [77, 111] on span "Fulfillment" at bounding box center [90, 118] width 101 height 14
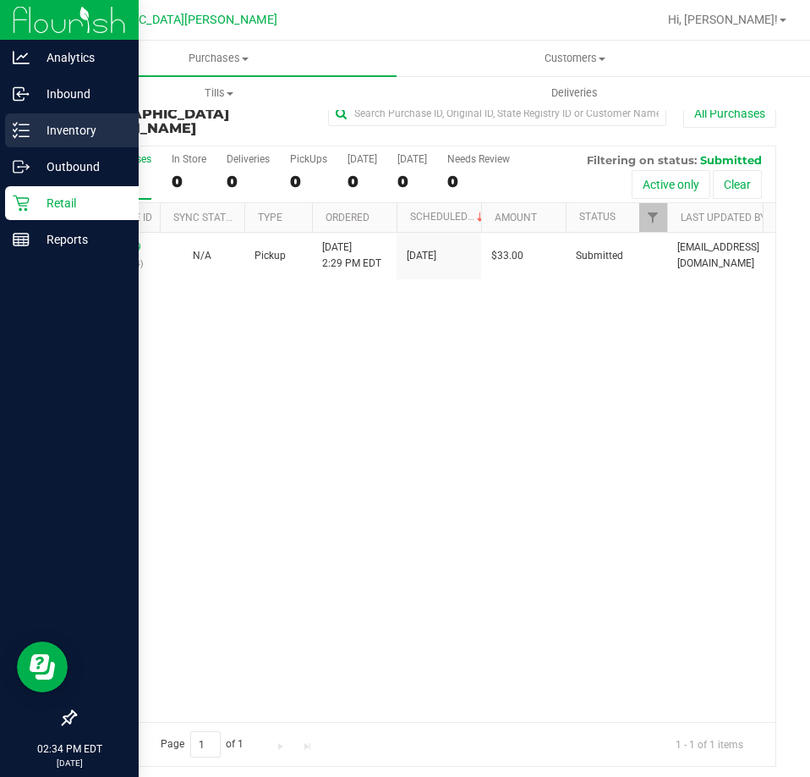
click at [14, 135] on icon at bounding box center [15, 136] width 3 height 3
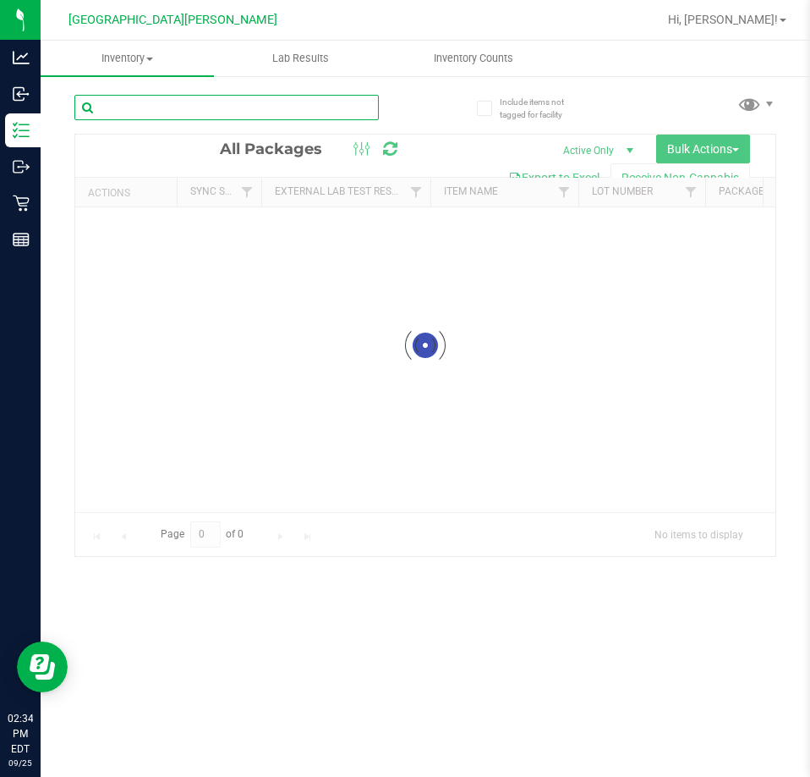
click at [179, 109] on input "text" at bounding box center [226, 107] width 305 height 25
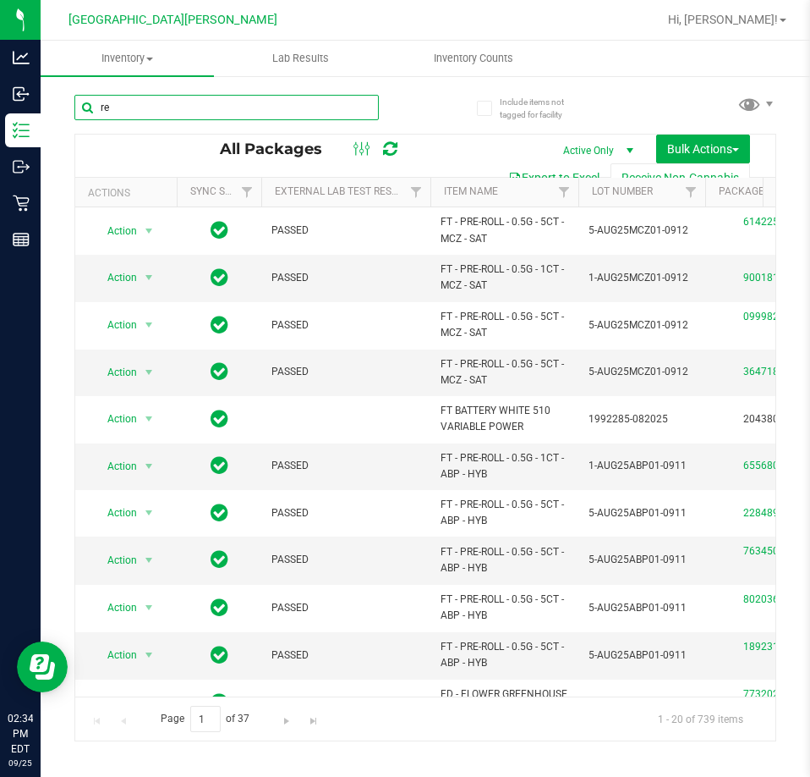
type input "r"
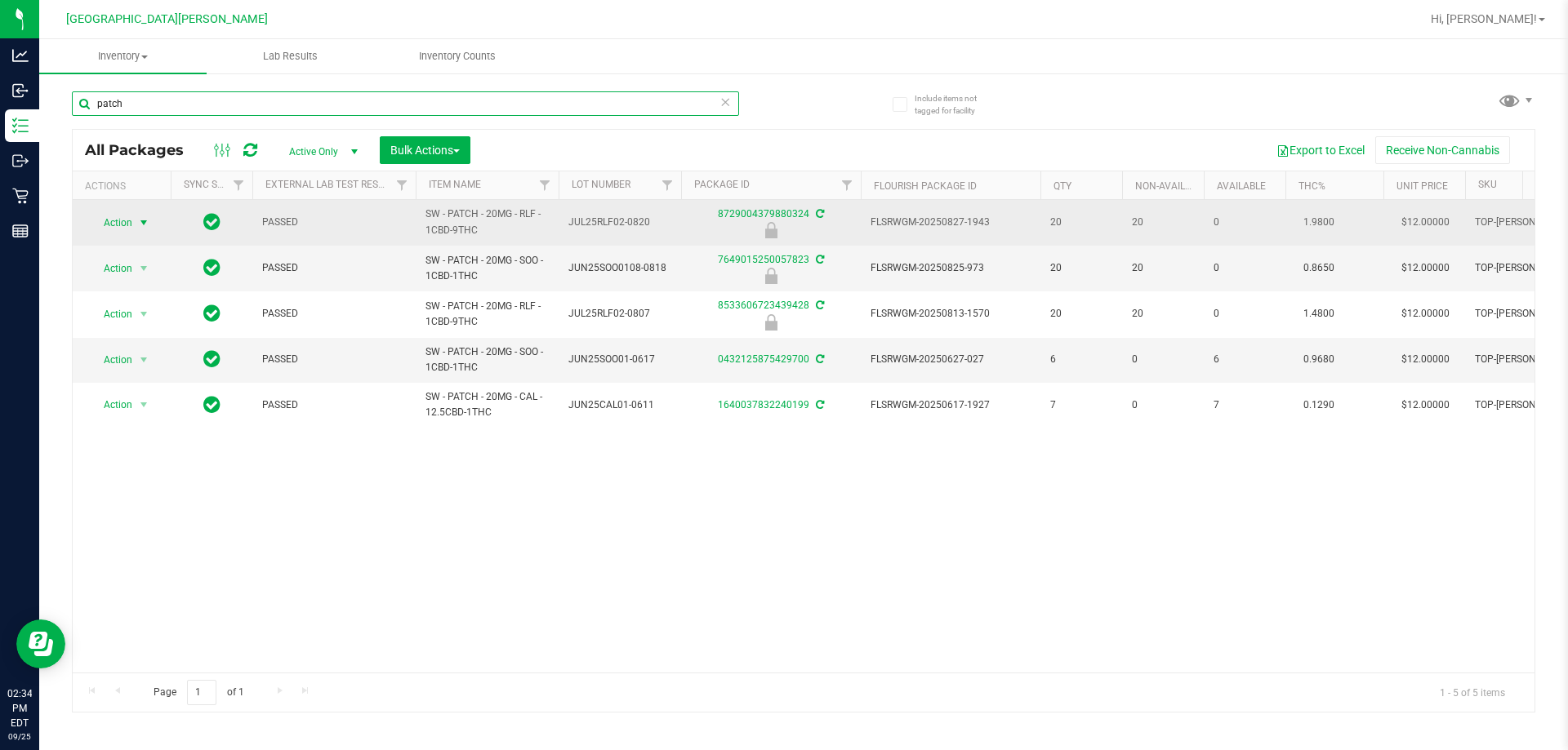
type input "patch"
click at [98, 218] on span "Action" at bounding box center [111, 223] width 44 height 23
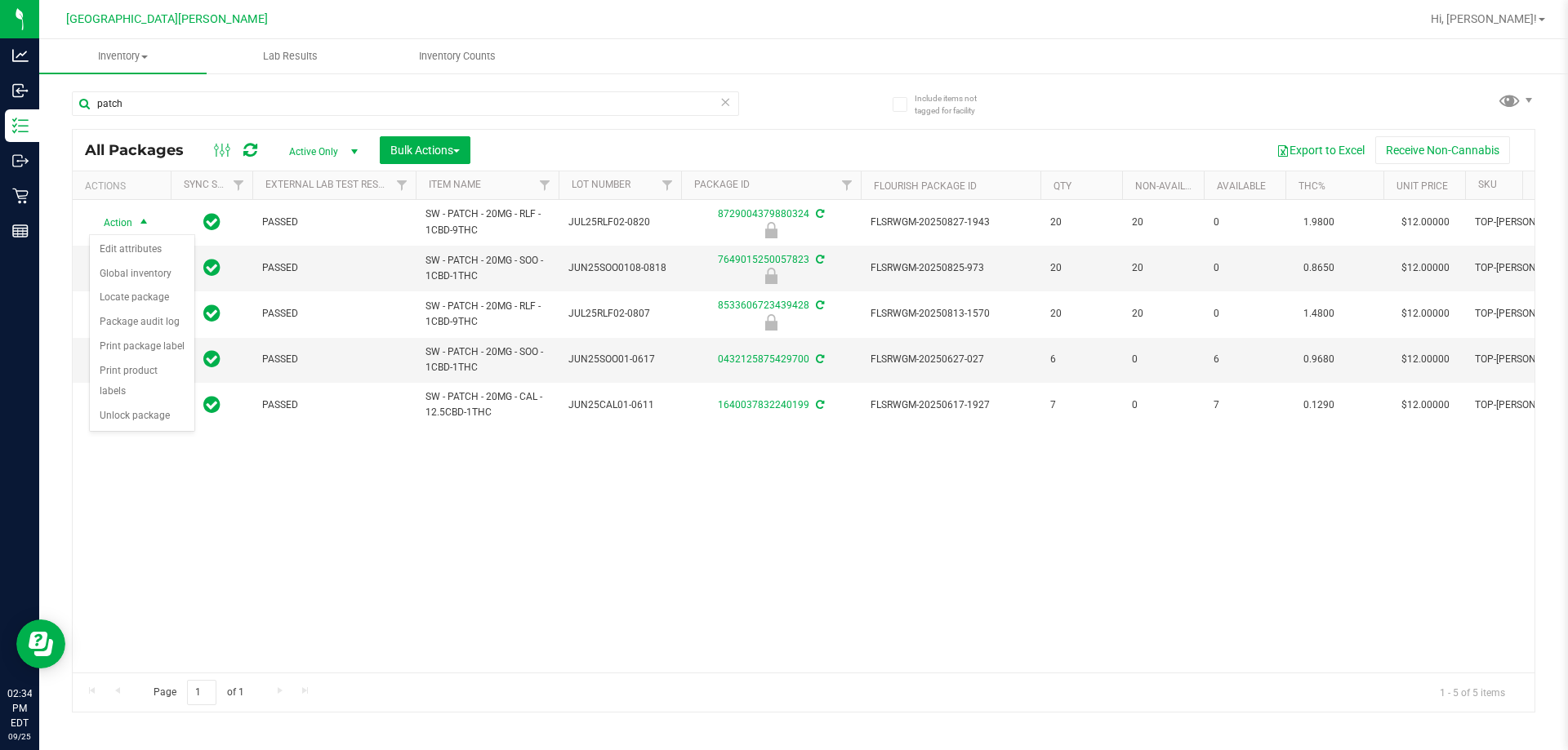
click at [350, 531] on div "Action Action Edit attributes Global inventory Locate package Package audit log…" at bounding box center [803, 436] width 1462 height 473
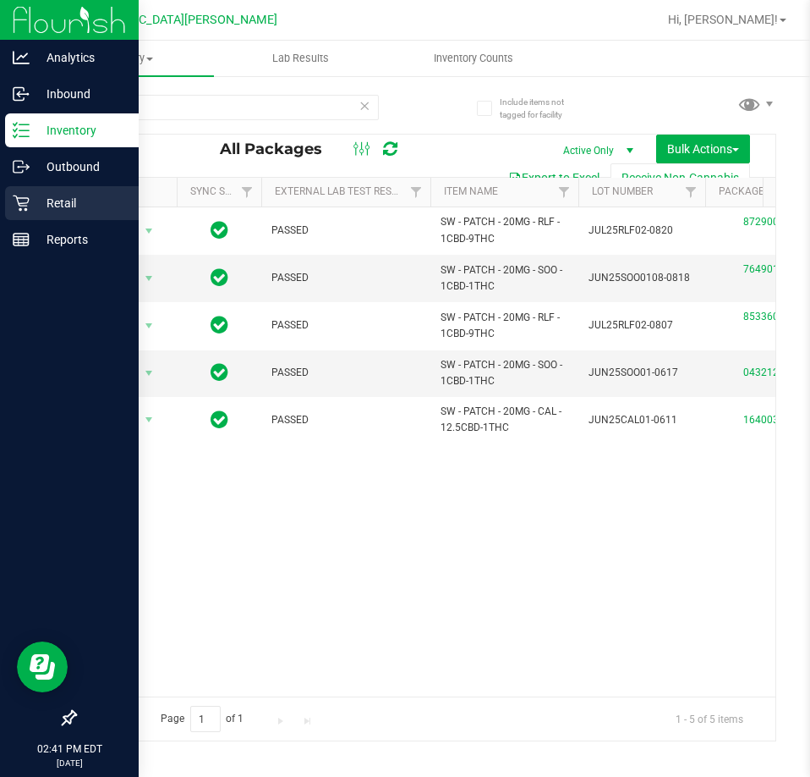
click at [48, 197] on p "Retail" at bounding box center [81, 203] width 102 height 20
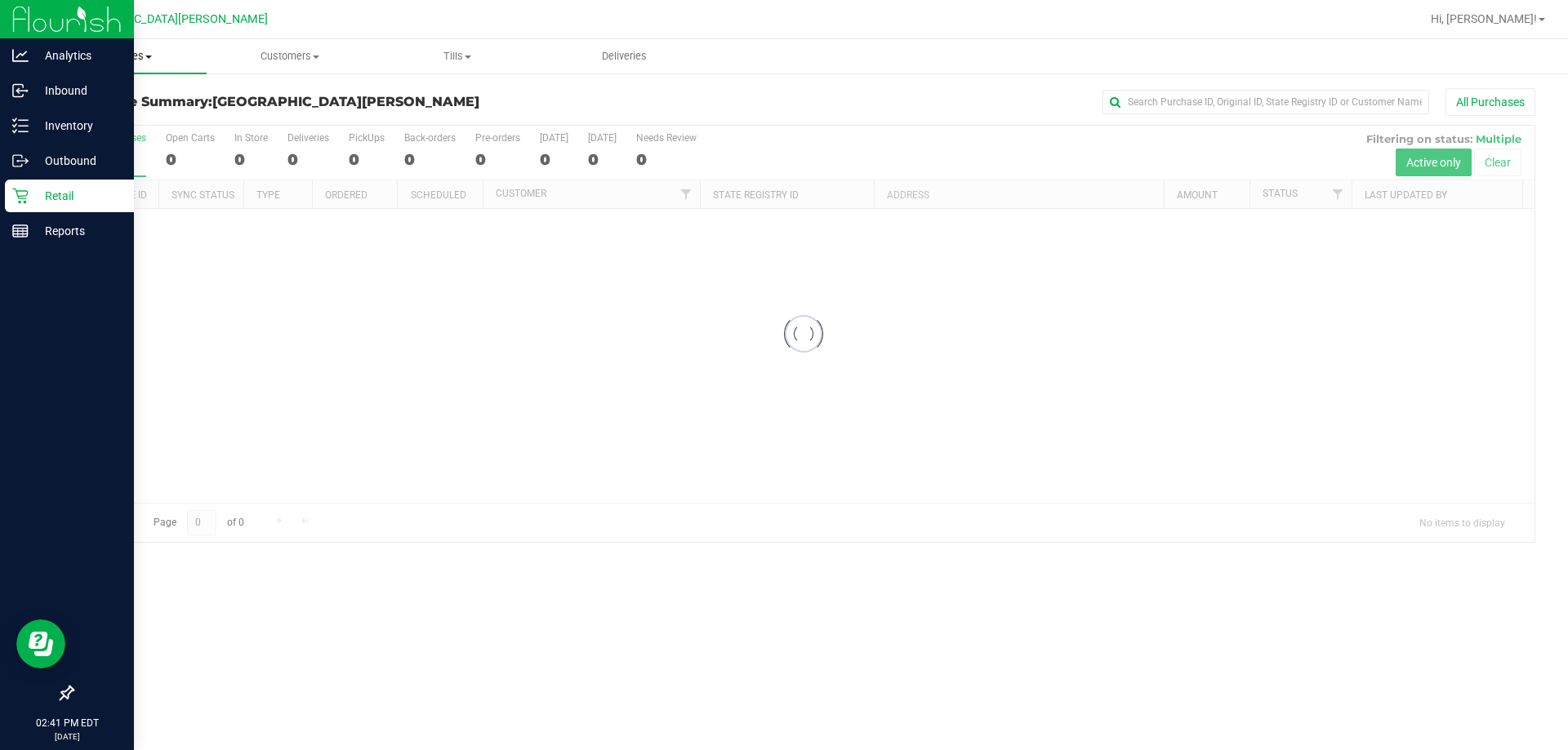
click at [143, 57] on span "Purchases" at bounding box center [123, 56] width 167 height 14
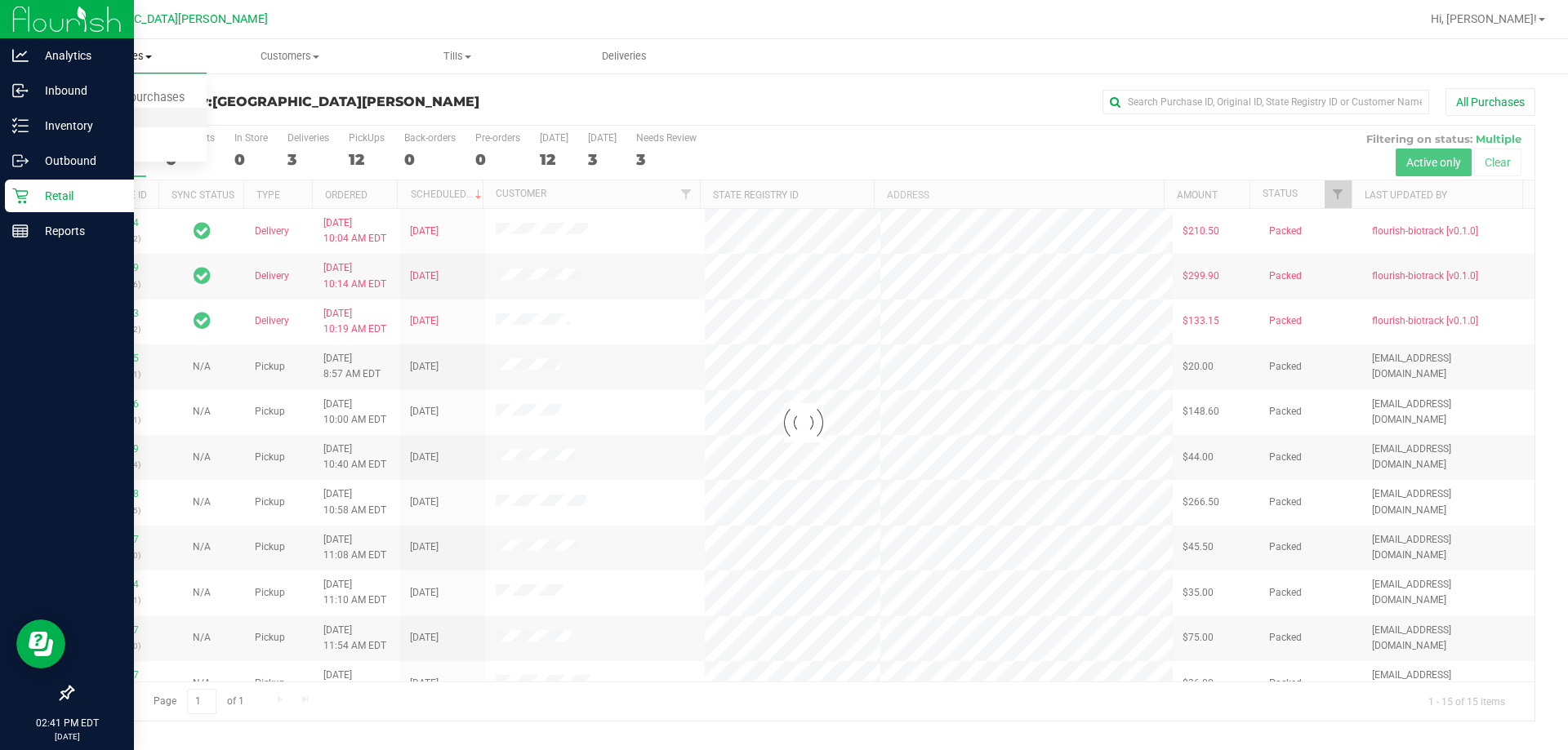
click at [88, 115] on span "Fulfillment" at bounding box center [90, 118] width 101 height 14
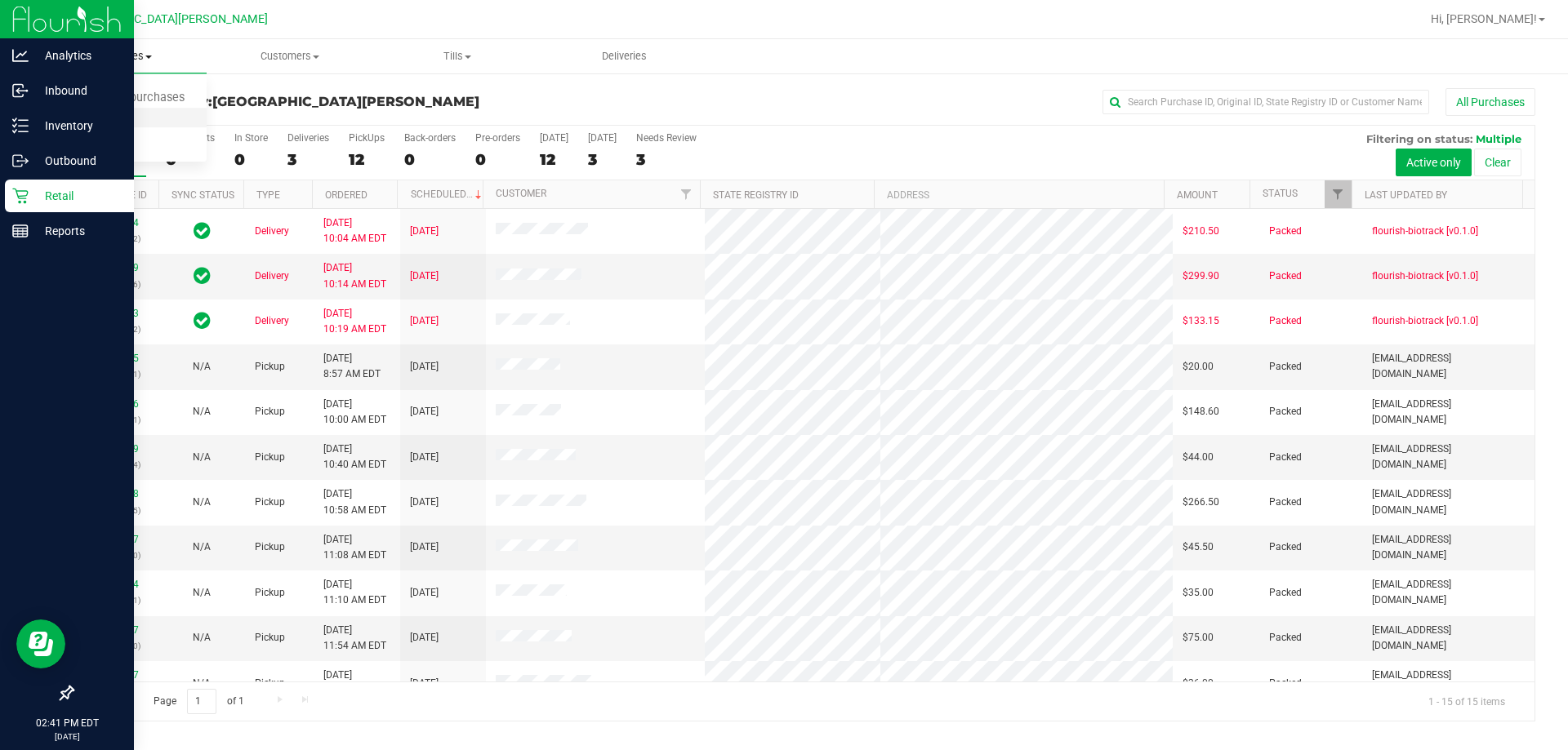
click at [88, 115] on span "Fulfillment" at bounding box center [90, 118] width 101 height 14
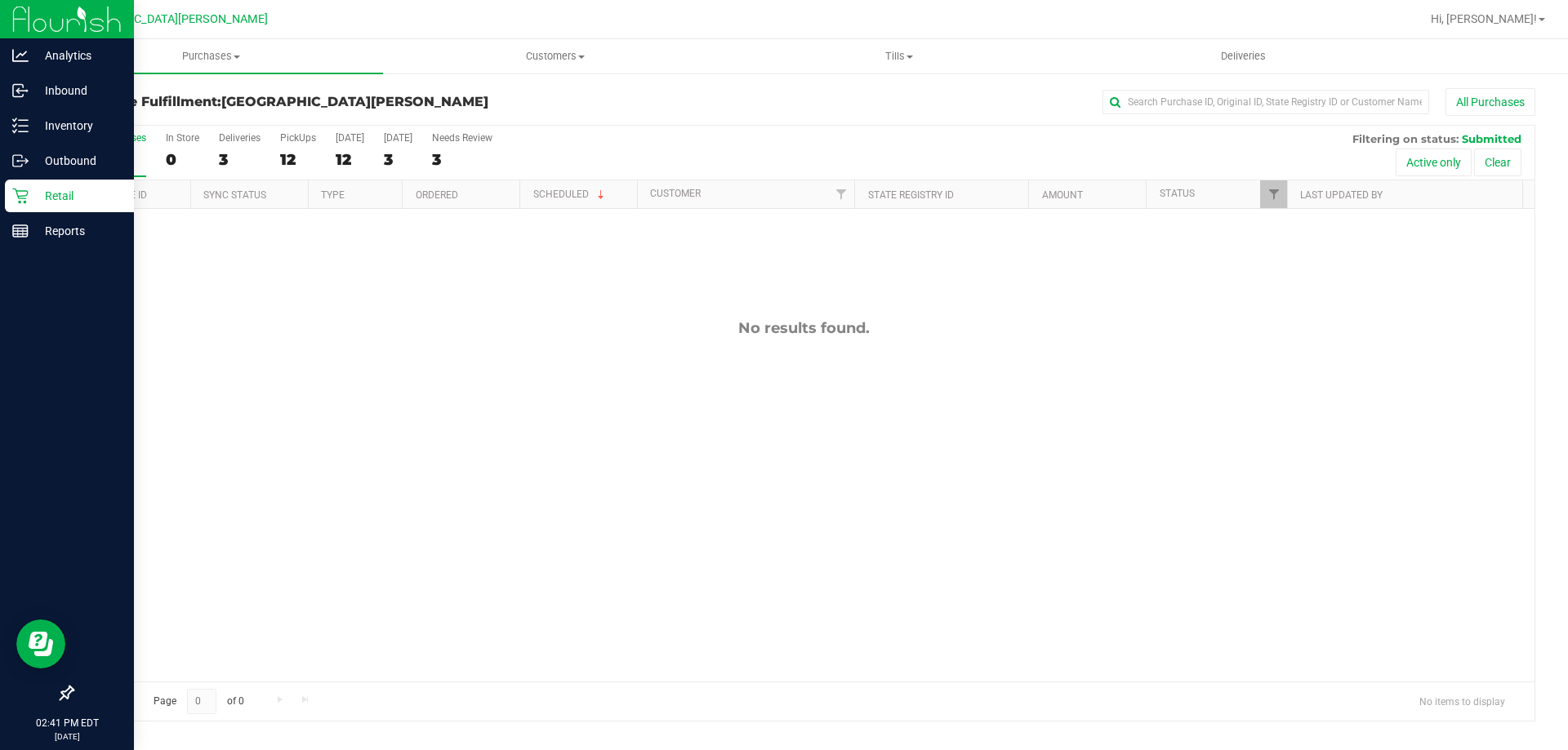
click at [238, 400] on div "No results found." at bounding box center [803, 501] width 1462 height 583
click at [18, 200] on icon at bounding box center [20, 196] width 16 height 16
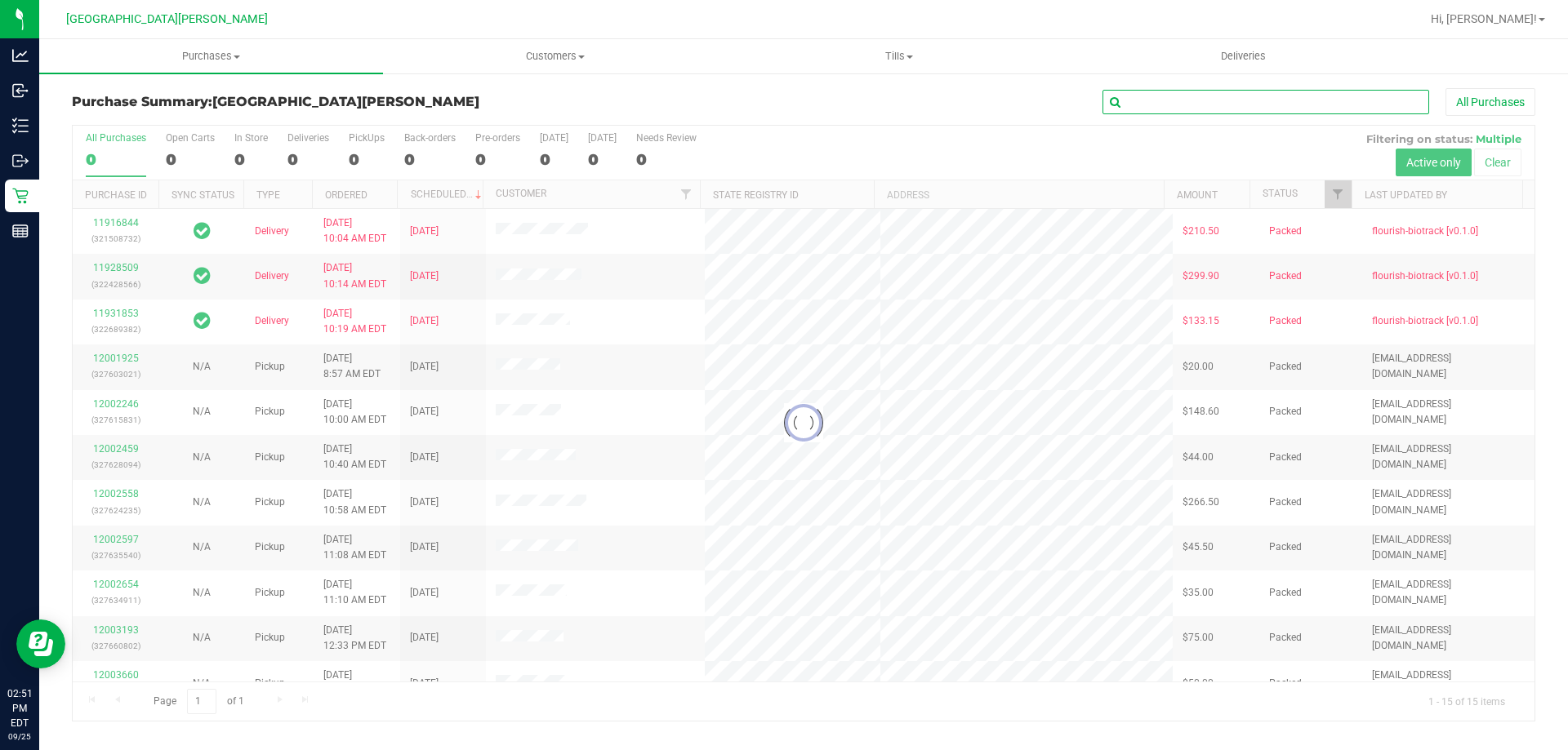
click at [783, 110] on input "text" at bounding box center [1266, 101] width 326 height 24
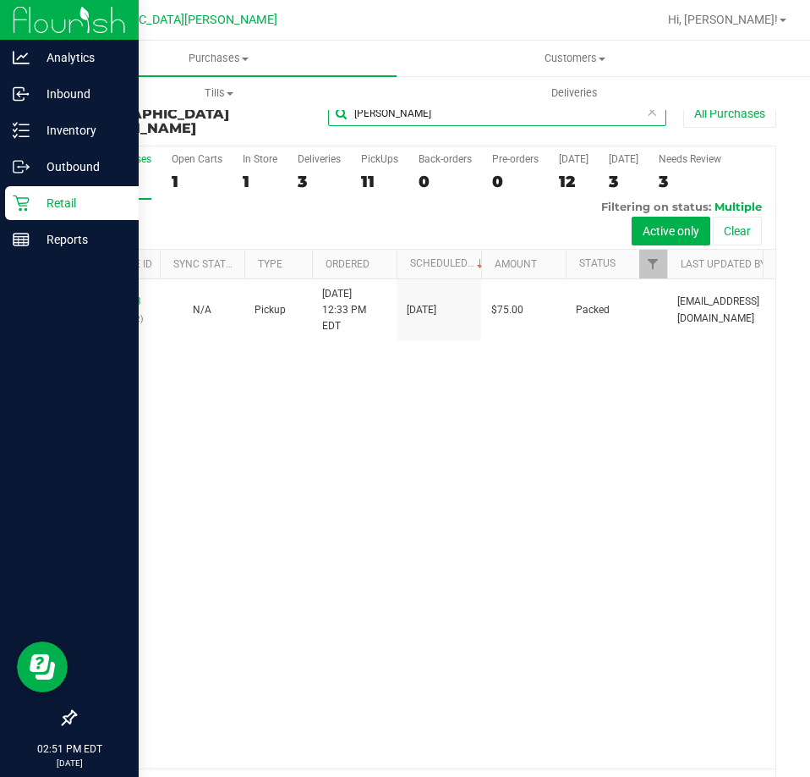
type input "[PERSON_NAME]"
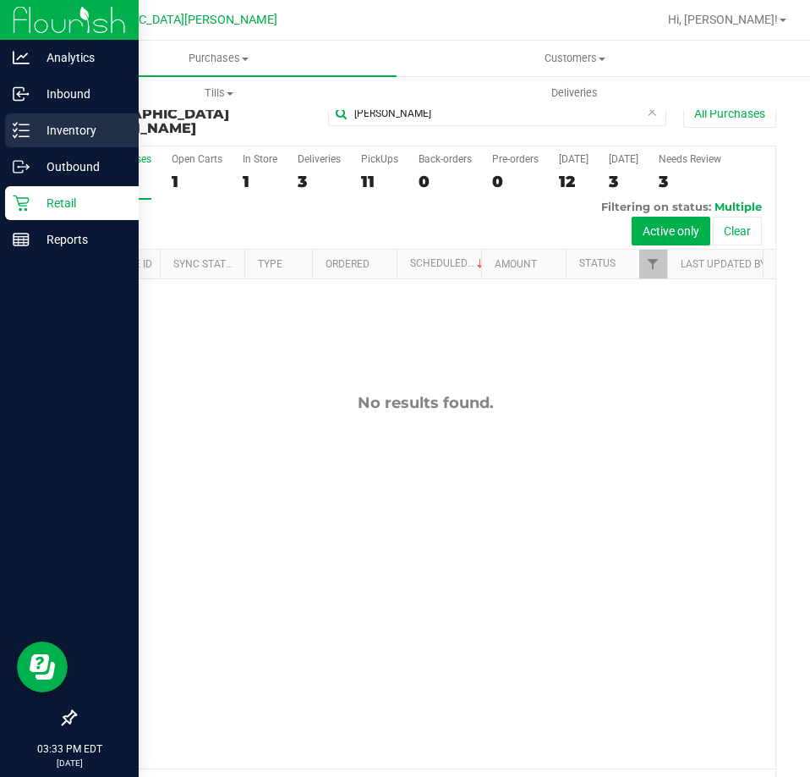
click at [21, 129] on icon at bounding box center [21, 130] width 17 height 17
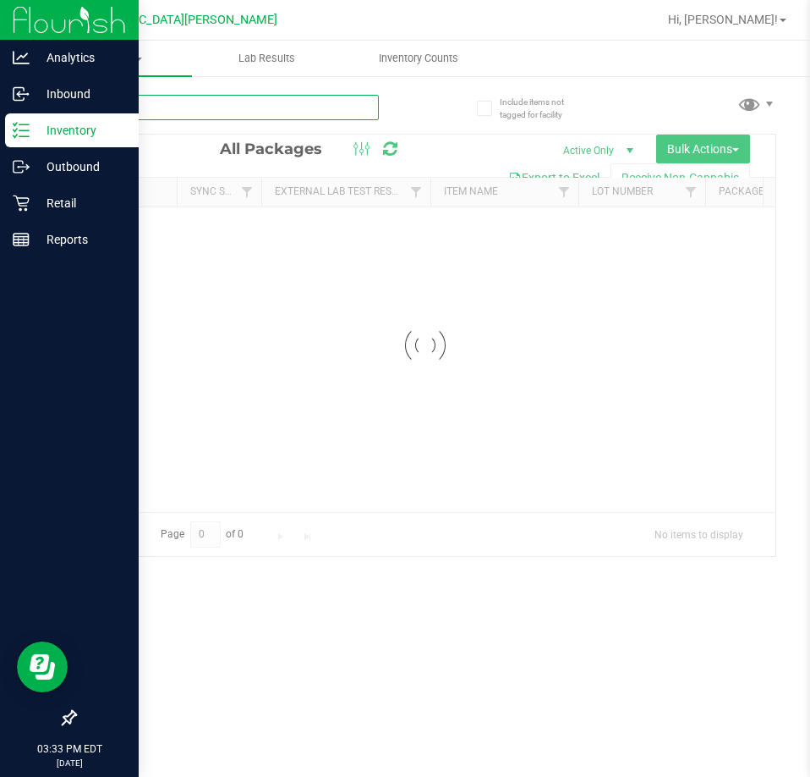
click at [166, 110] on input "text" at bounding box center [226, 107] width 305 height 25
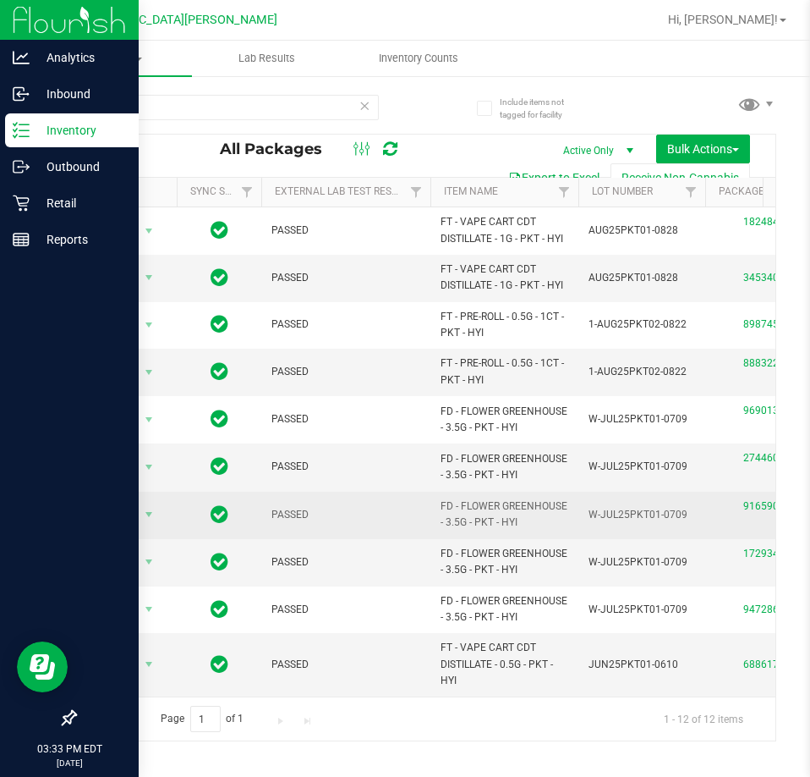
drag, startPoint x: 524, startPoint y: 519, endPoint x: 423, endPoint y: 503, distance: 102.6
copy tr "FD - FLOWER GREENHOUSE - 3.5G - PKT - HYI"
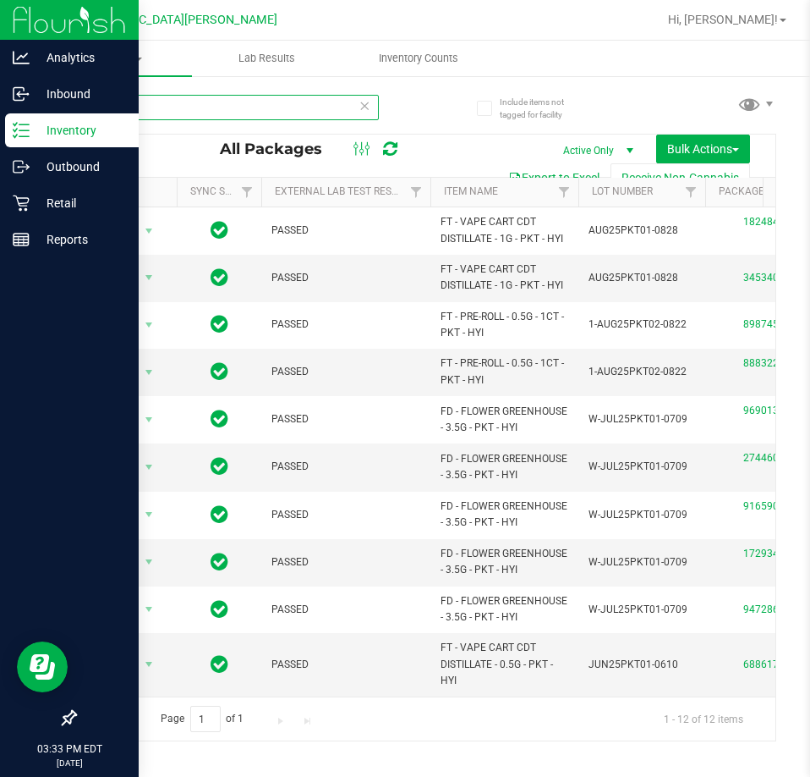
click at [175, 106] on input "pkt" at bounding box center [226, 107] width 305 height 25
click at [178, 106] on input "pkt" at bounding box center [226, 107] width 305 height 25
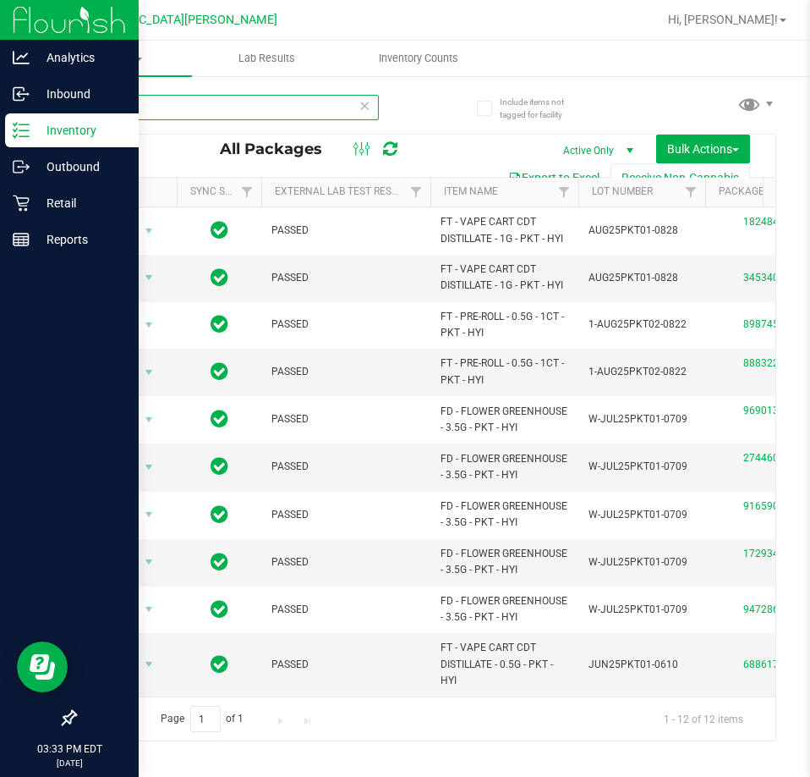
paste input "FD - FLOWER GREENHOUSE - 3.5G - PKT - HYI"
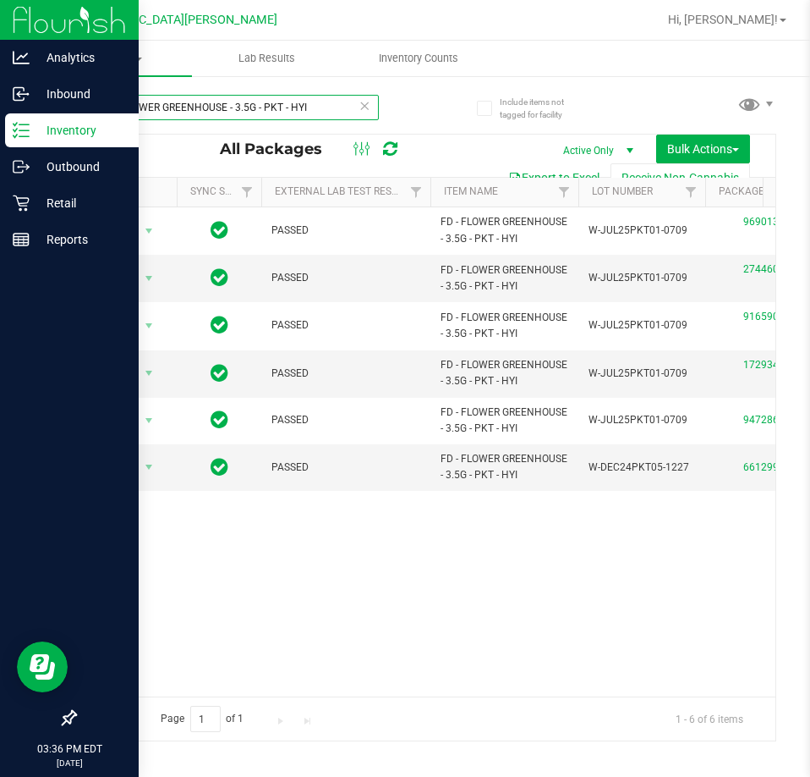
type input "FD - FLOWER GREENHOUSE - 3.5G - PKT - HYI"
